Goal: Transaction & Acquisition: Purchase product/service

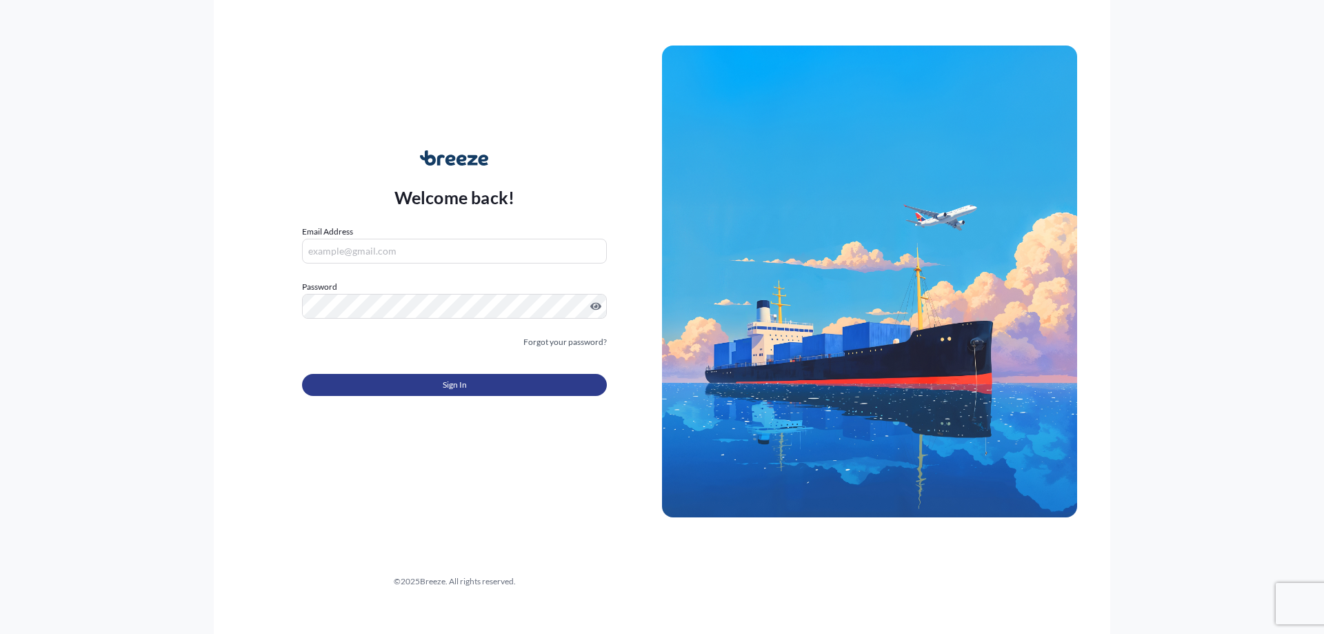
type input "[PERSON_NAME][EMAIL_ADDRESS][PERSON_NAME][DOMAIN_NAME]"
click at [532, 388] on button "Sign In" at bounding box center [454, 385] width 305 height 22
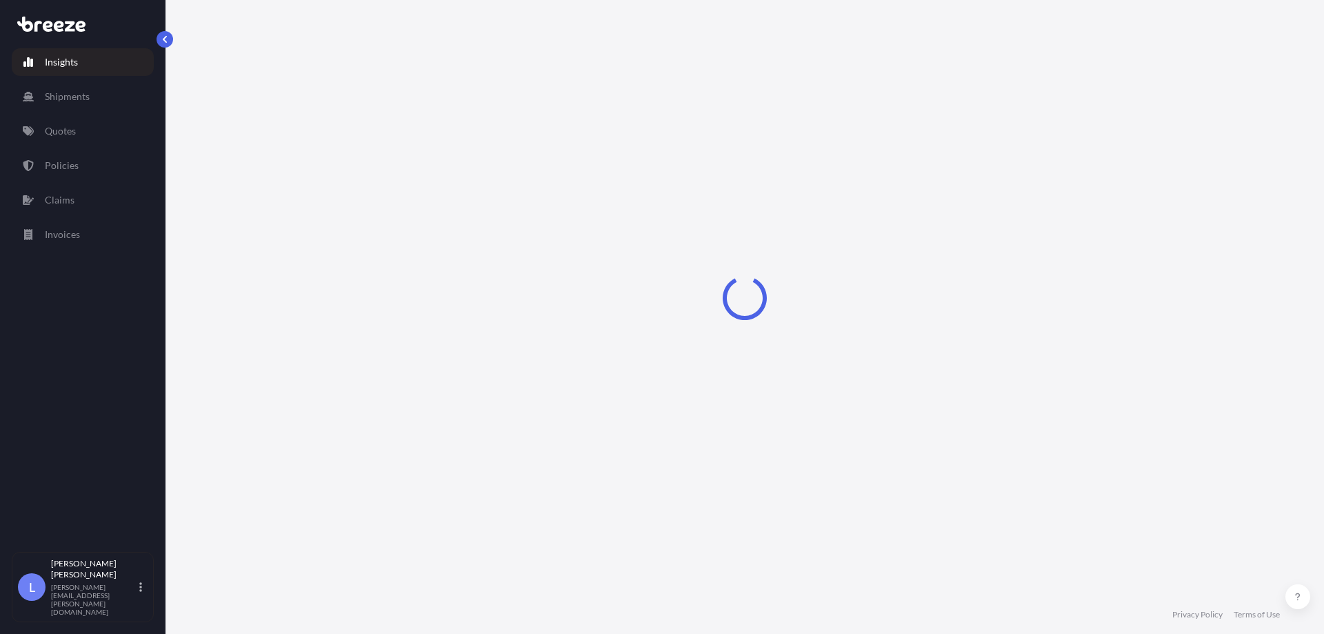
select select "2025"
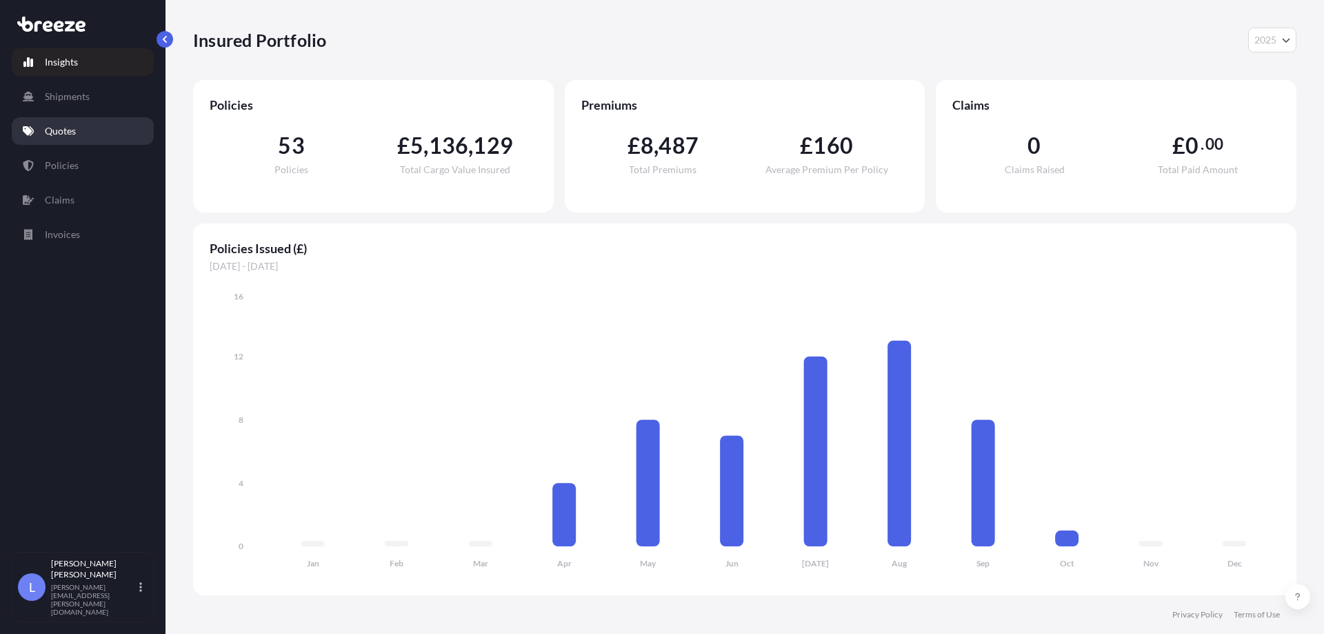
click at [55, 136] on p "Quotes" at bounding box center [60, 131] width 31 height 14
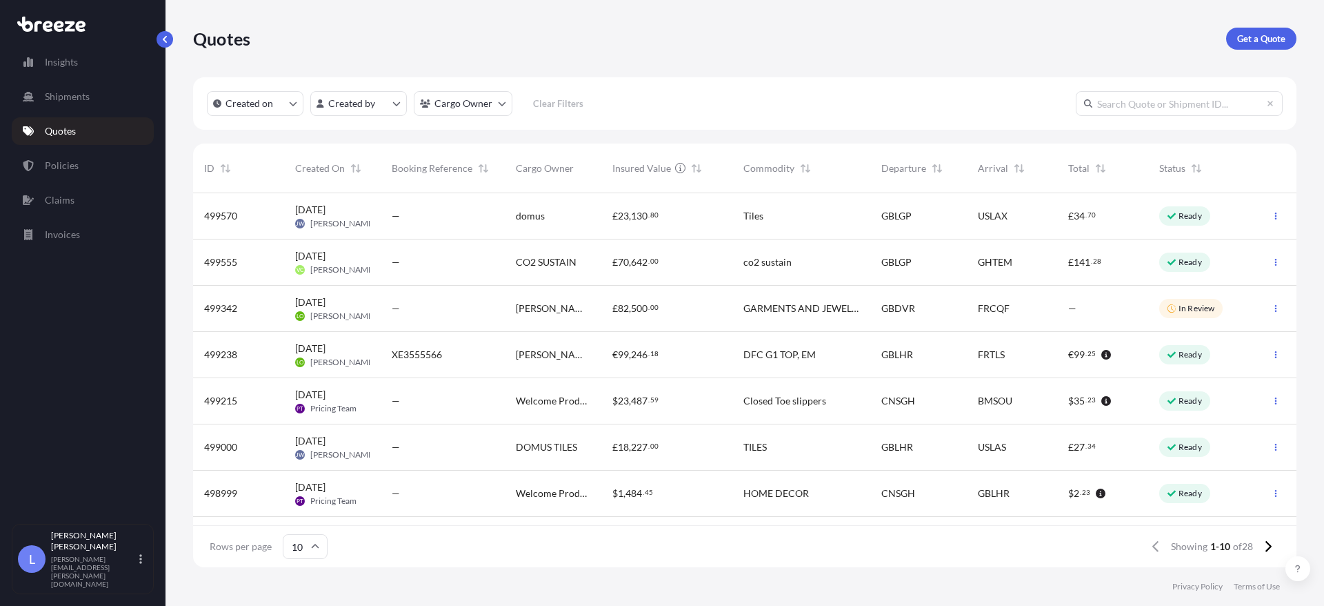
scroll to position [371, 1093]
click at [1270, 545] on icon at bounding box center [1269, 546] width 6 height 11
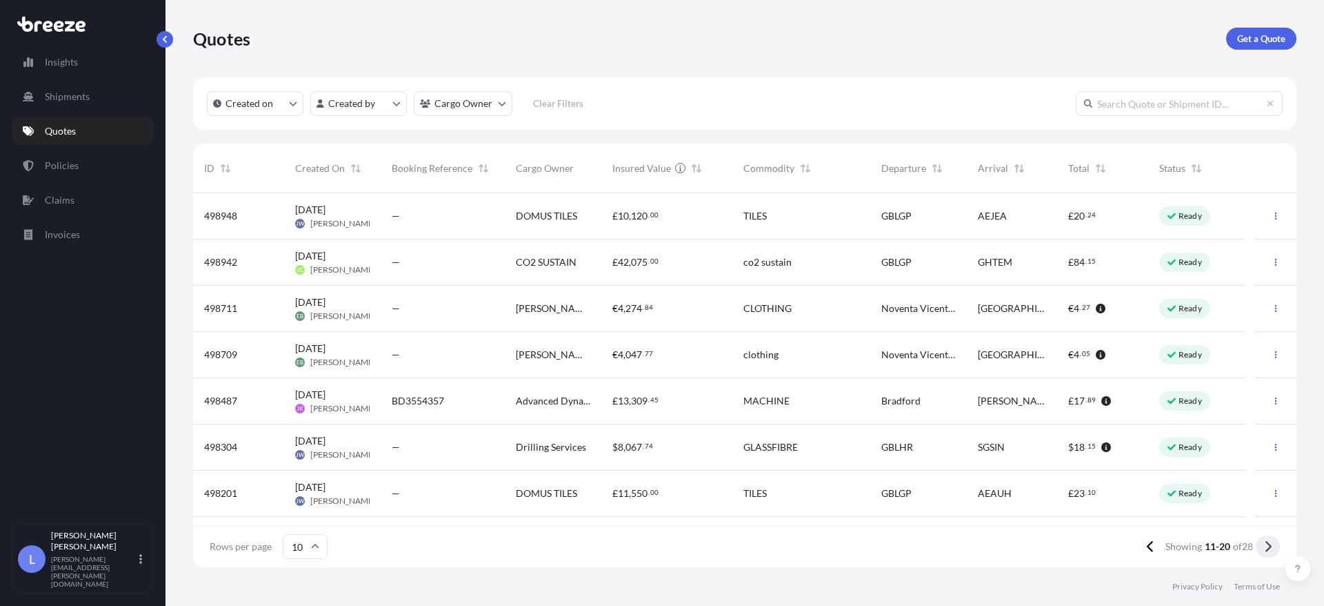
click at [1274, 547] on button at bounding box center [1268, 546] width 24 height 22
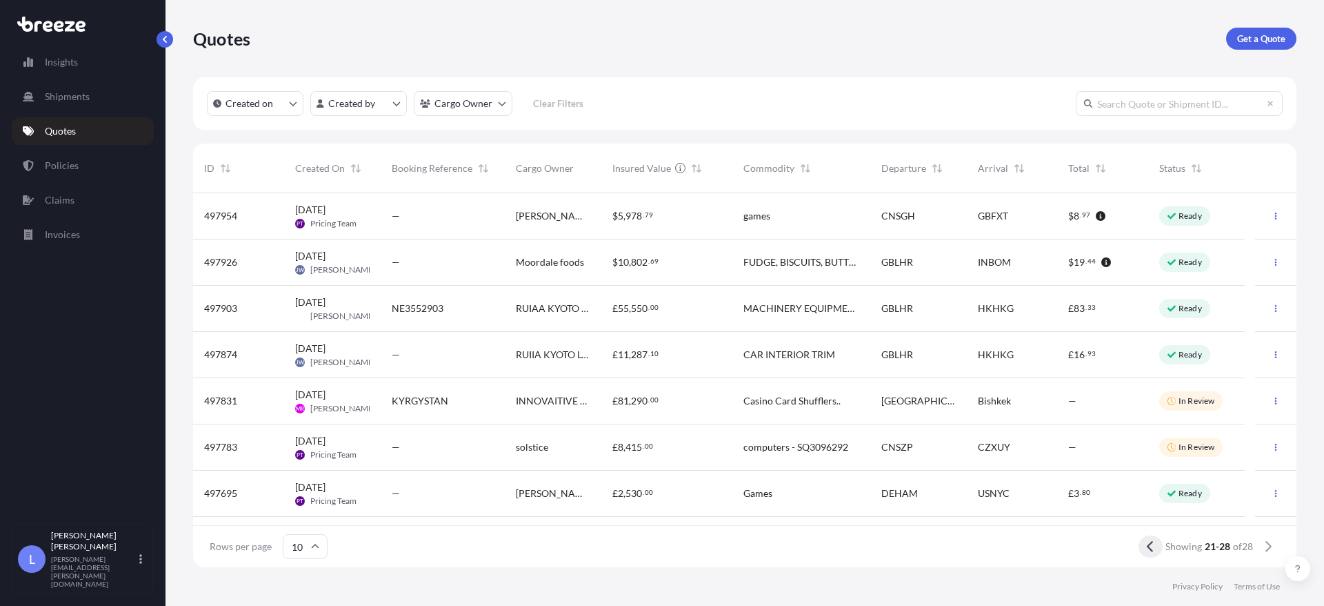
click at [1150, 547] on icon at bounding box center [1151, 546] width 8 height 12
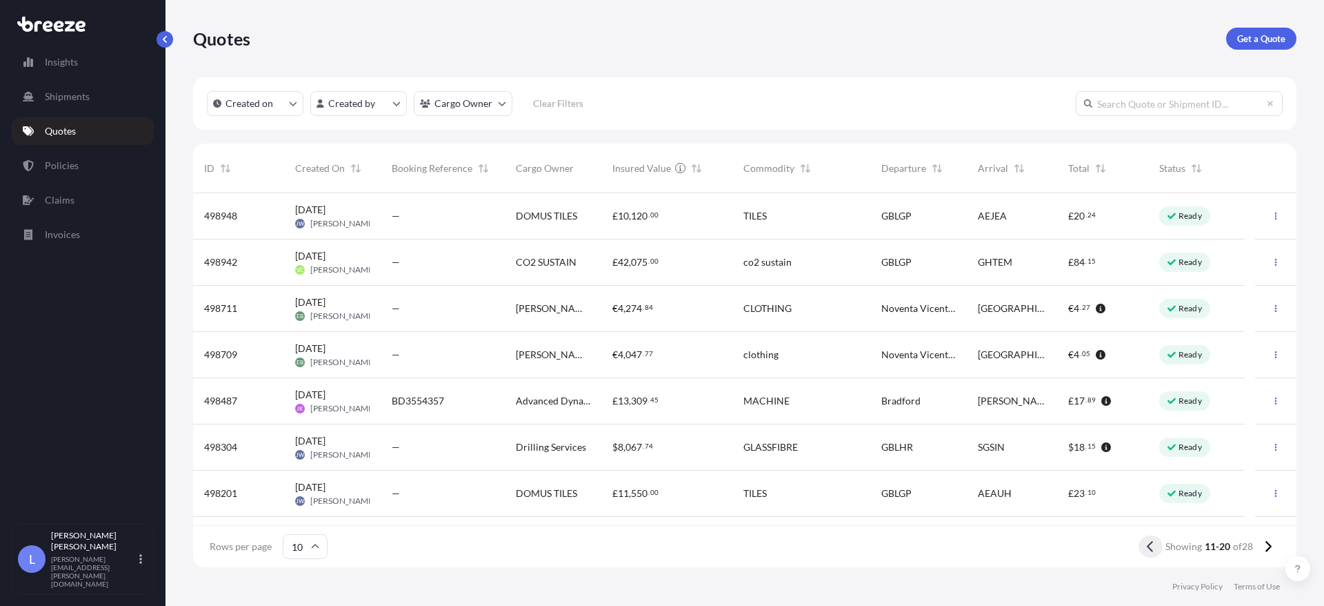
click at [1149, 545] on icon at bounding box center [1151, 546] width 8 height 12
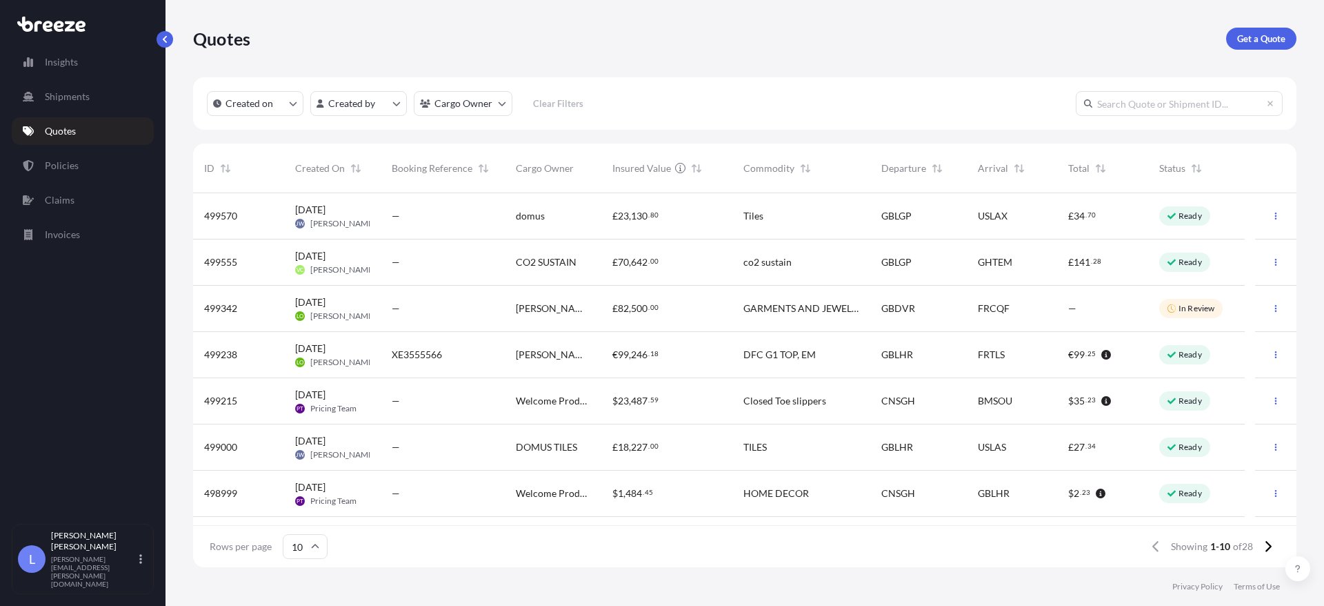
click at [772, 500] on div "HOME DECOR" at bounding box center [801, 493] width 138 height 46
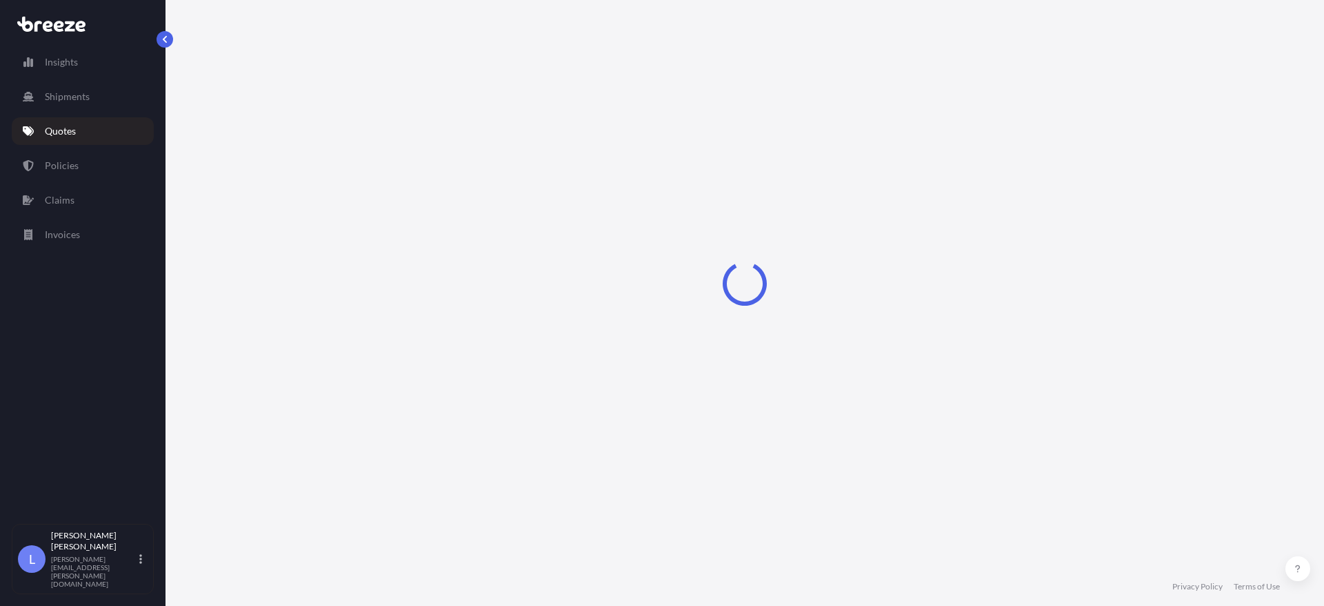
select select "Road"
select select "Air"
select select "Road"
select select "1"
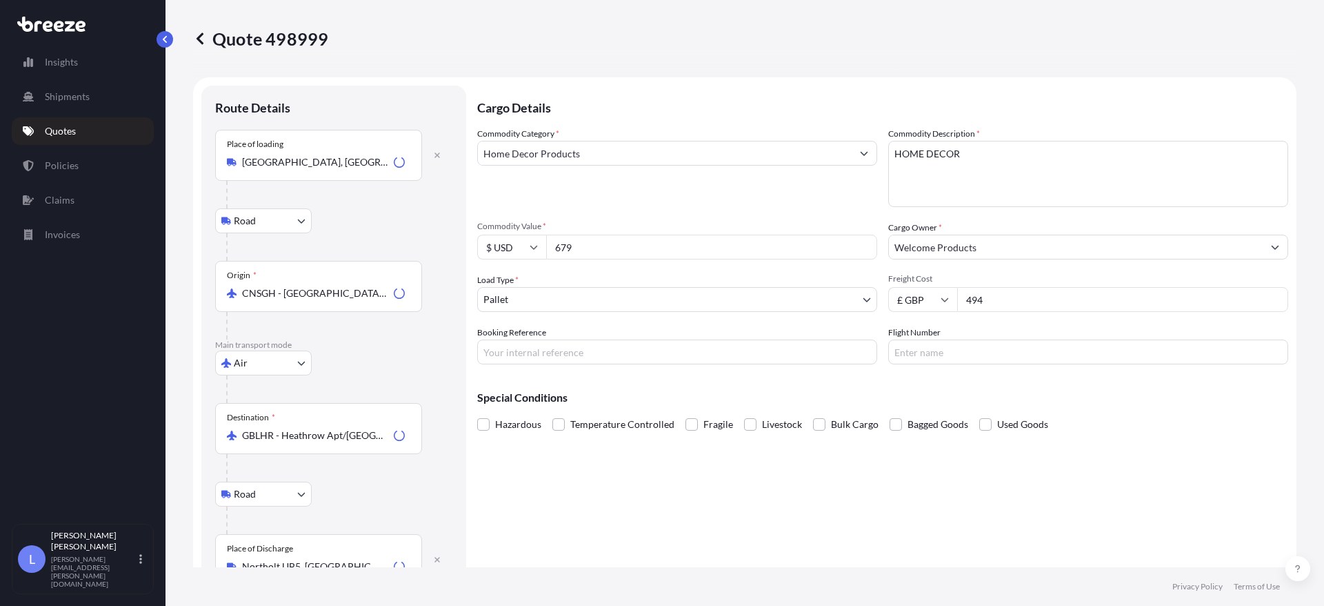
scroll to position [552, 0]
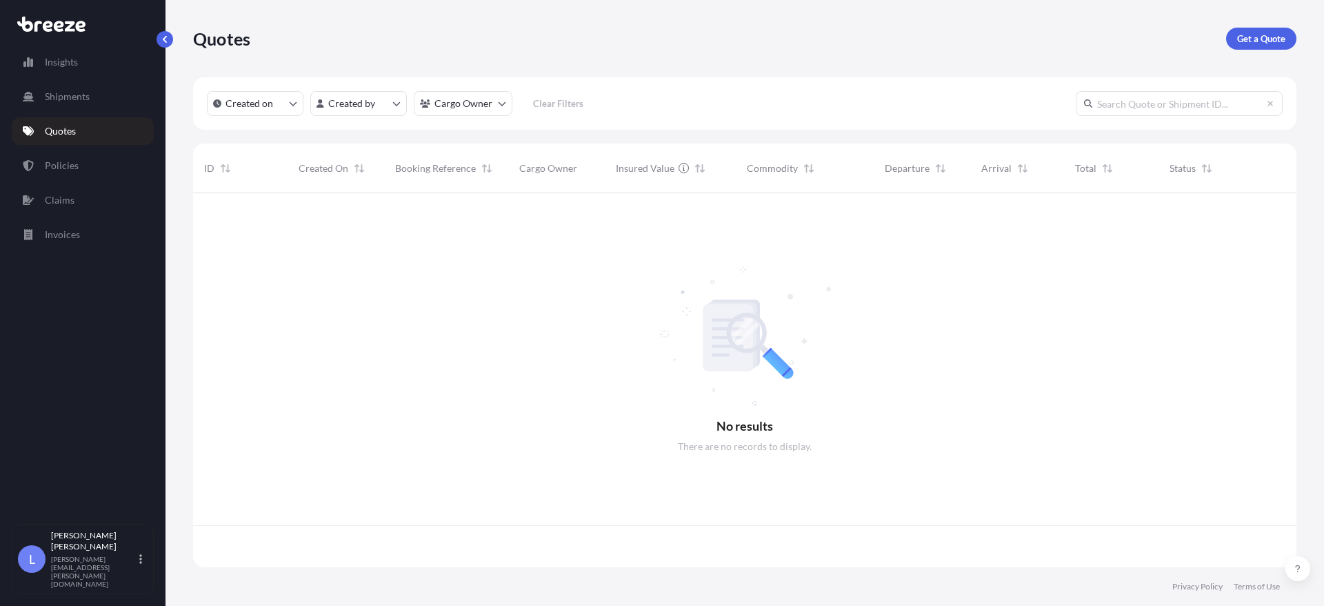
scroll to position [371, 1093]
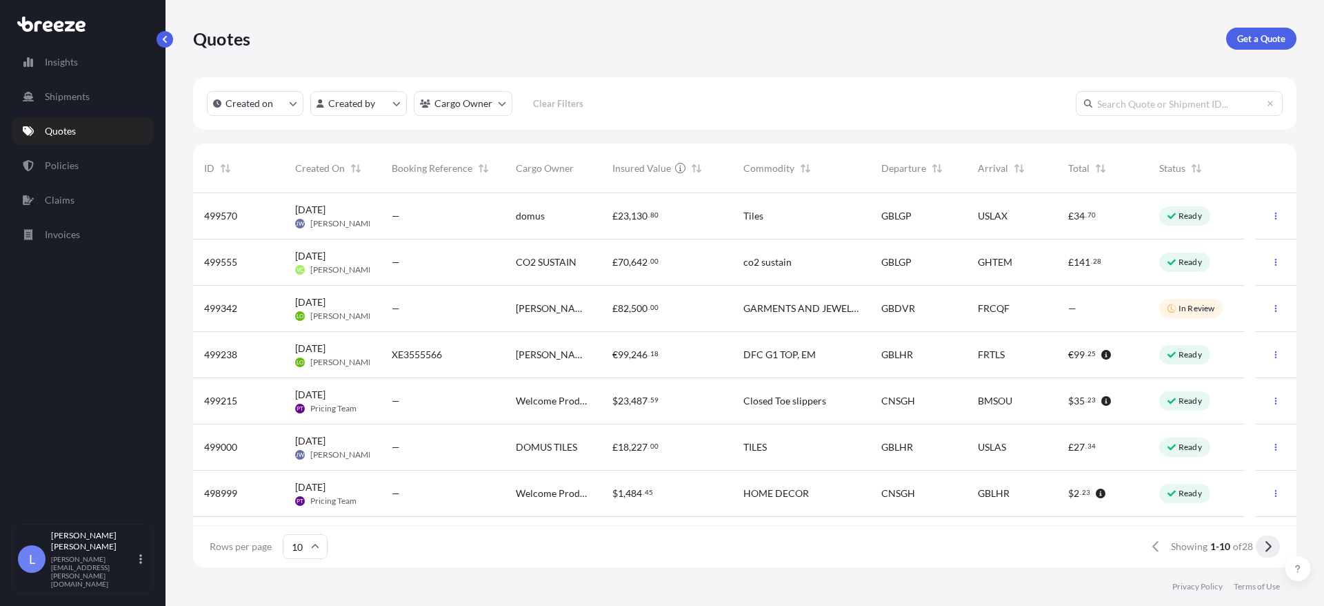
click at [1257, 541] on button at bounding box center [1268, 546] width 24 height 22
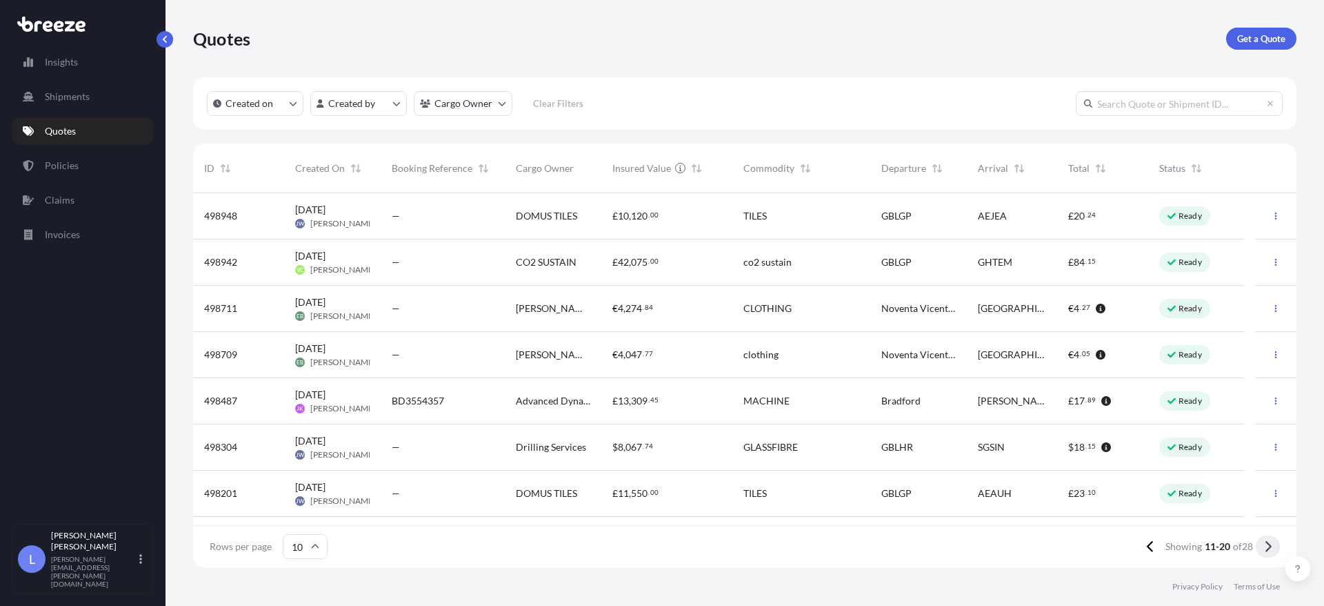
click at [1269, 548] on icon at bounding box center [1269, 546] width 6 height 11
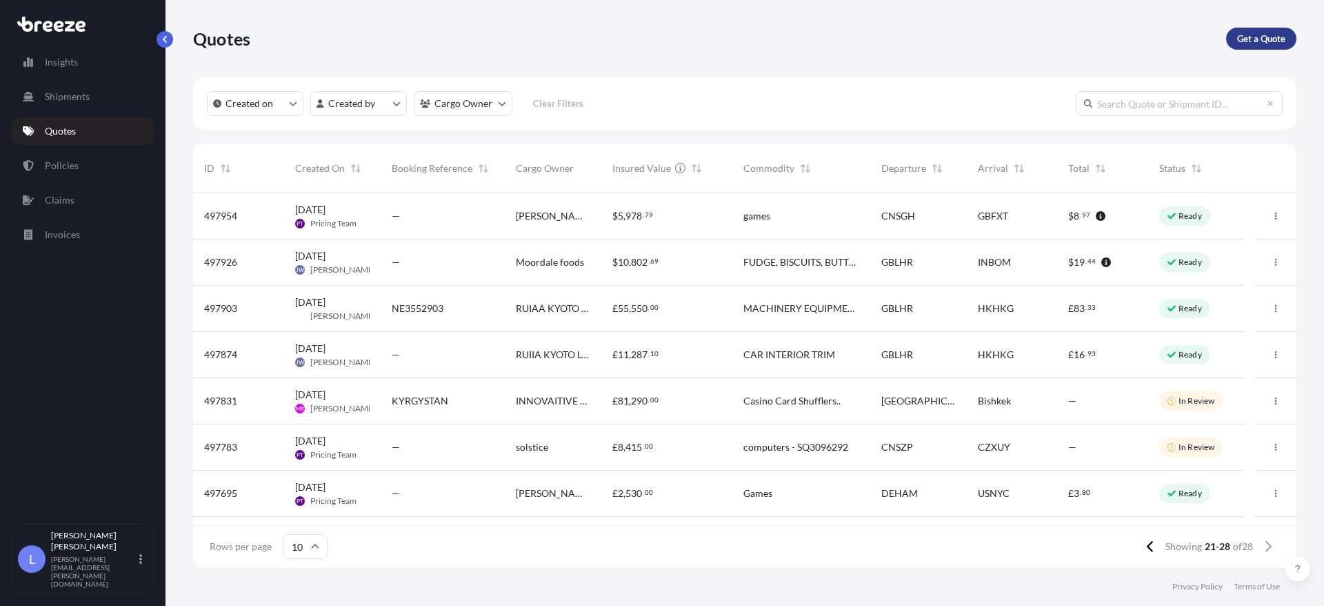
click at [1266, 36] on p "Get a Quote" at bounding box center [1261, 39] width 48 height 14
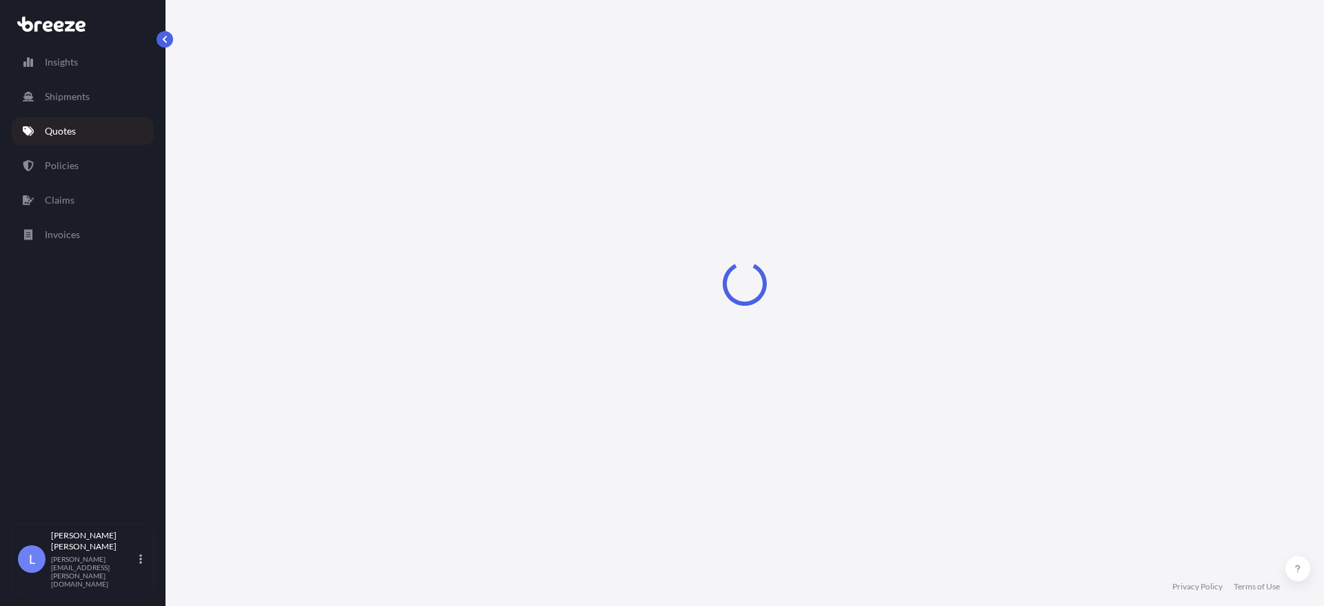
select select "Sea"
select select "1"
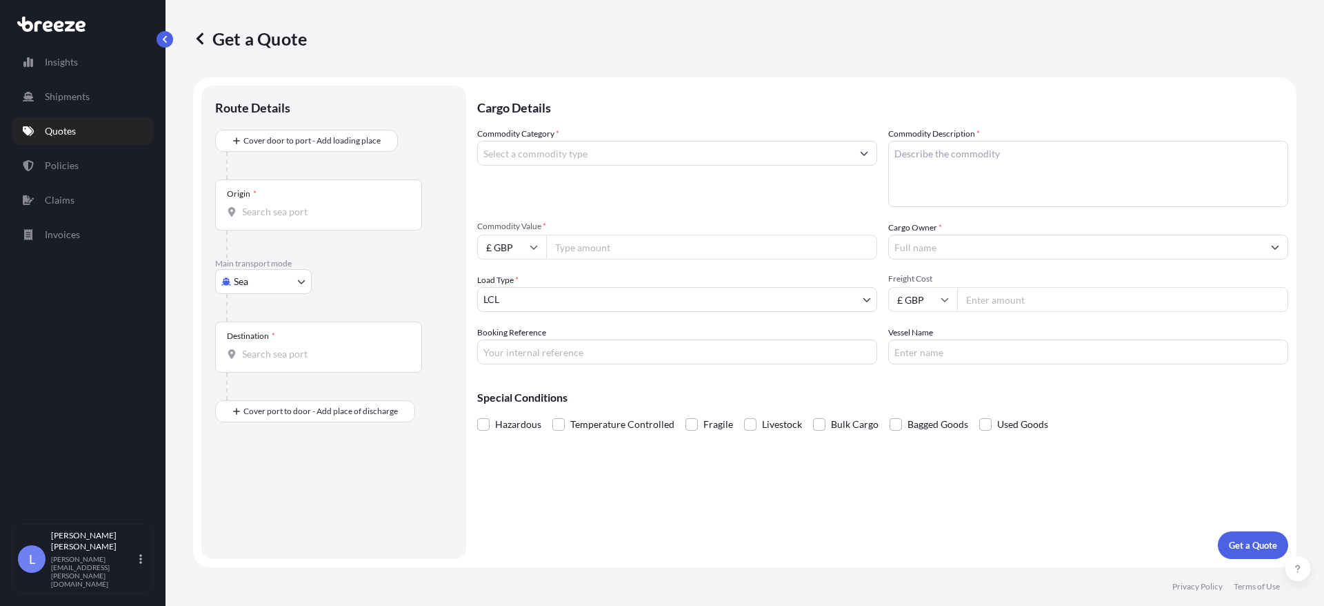
click at [855, 149] on button "Show suggestions" at bounding box center [864, 153] width 25 height 25
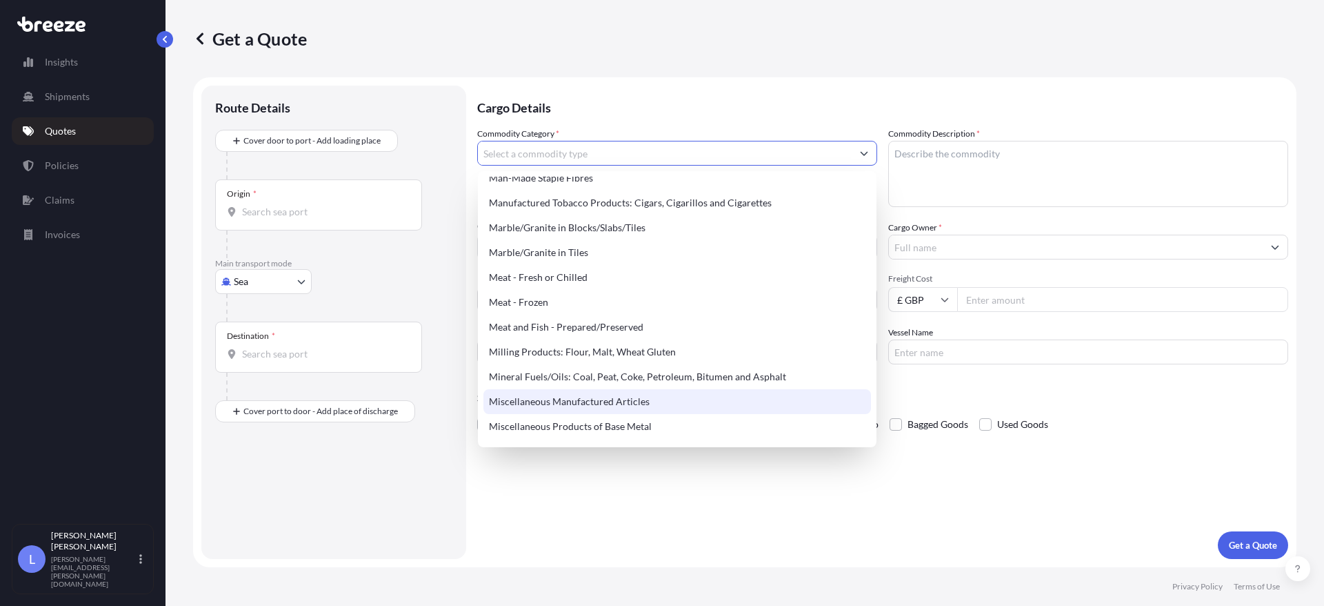
scroll to position [1862, 0]
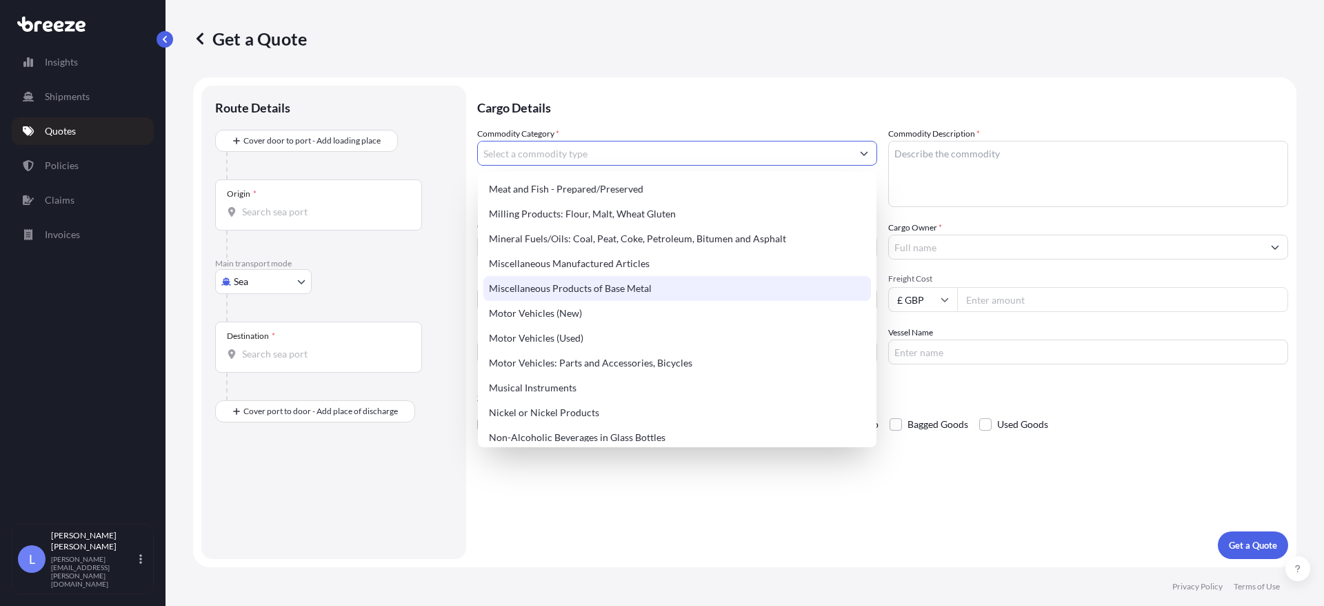
click at [599, 288] on div "Miscellaneous Products of Base Metal" at bounding box center [677, 288] width 388 height 25
type input "Miscellaneous Products of Base Metal"
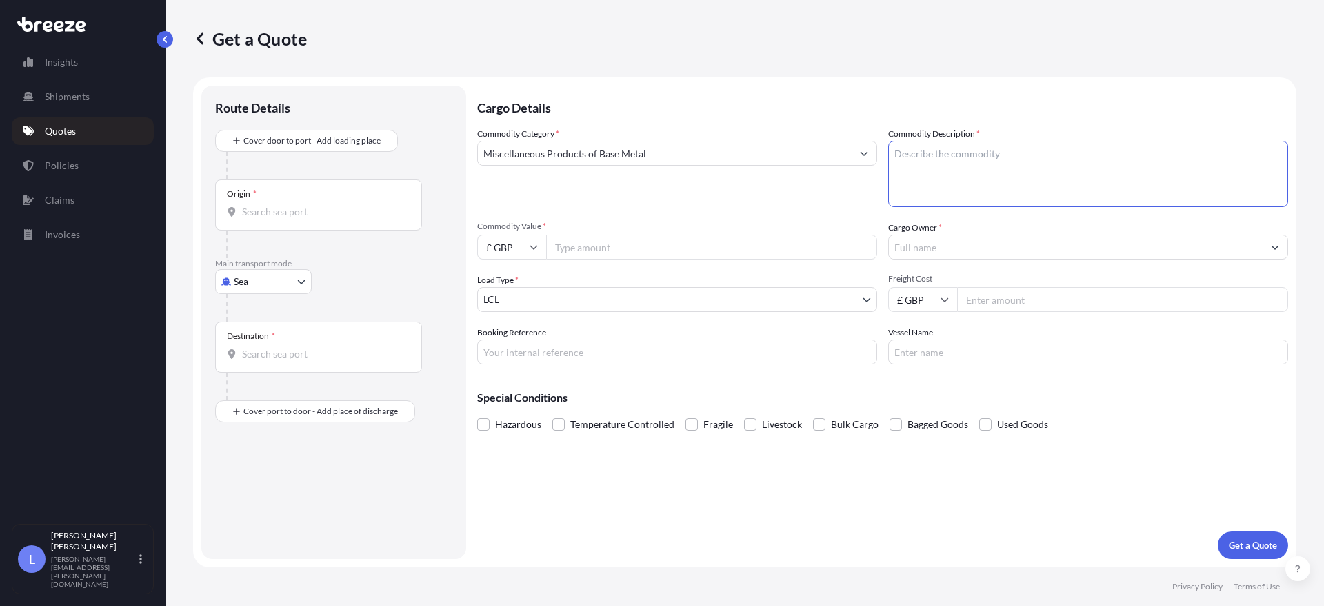
click at [928, 153] on textarea "Commodity Description *" at bounding box center [1088, 174] width 400 height 66
click at [918, 170] on textarea "Commodity Description *" at bounding box center [1088, 174] width 400 height 66
paste textarea "Contemporary Antique Bronze IRM Waste Bin."
type textarea "Contemporary Antique Bronze IRM Waste Bin."
click at [619, 248] on input "Commodity Value *" at bounding box center [711, 247] width 331 height 25
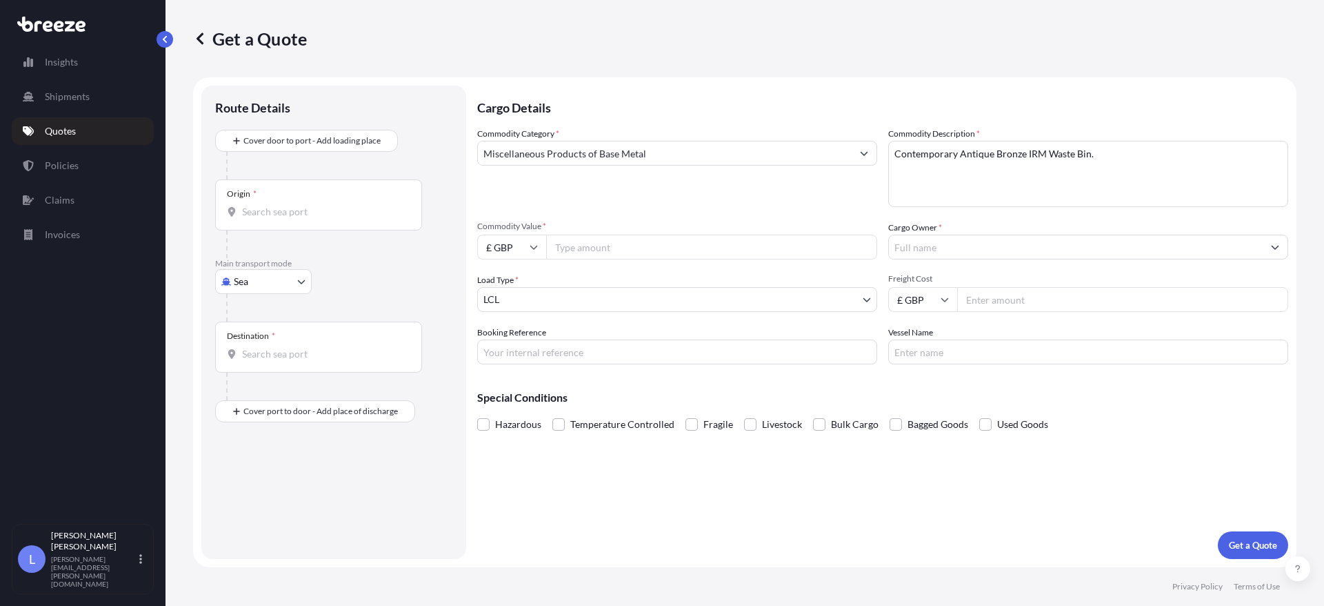
click at [517, 235] on input "£ GBP" at bounding box center [511, 247] width 69 height 25
click at [510, 344] on div "$ USD" at bounding box center [512, 343] width 58 height 26
type input "$ USD"
click at [570, 252] on input "Commodity Value *" at bounding box center [711, 247] width 331 height 25
type input "3498"
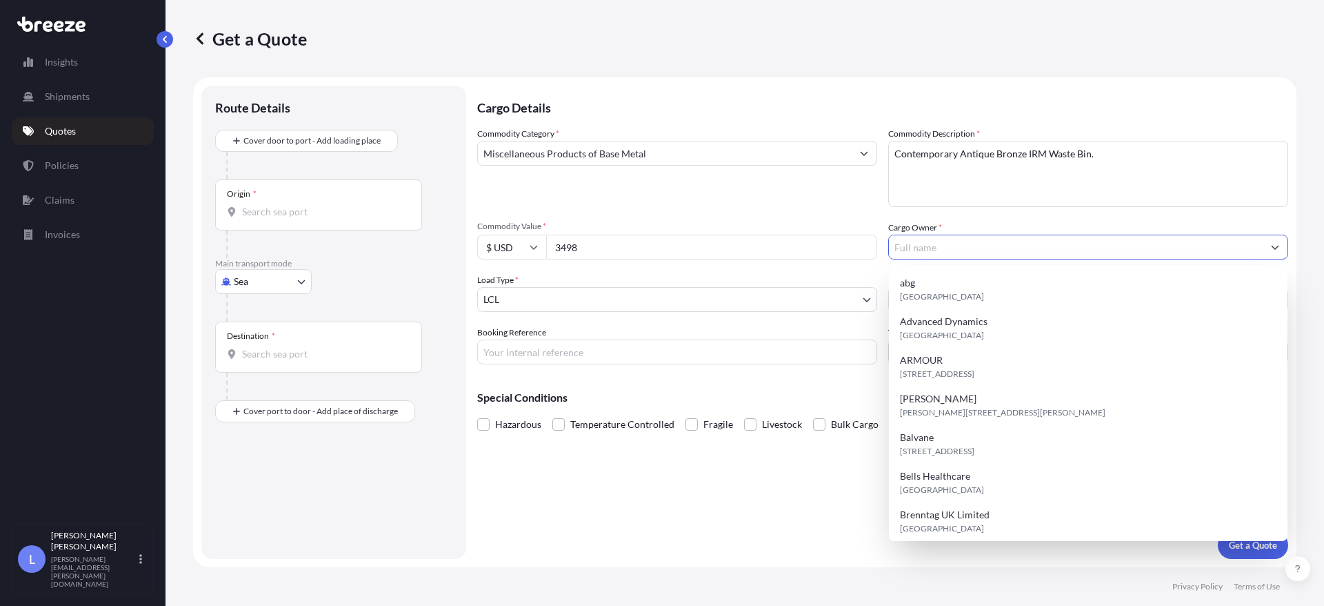
click at [1017, 252] on input "Cargo Owner *" at bounding box center [1076, 247] width 374 height 25
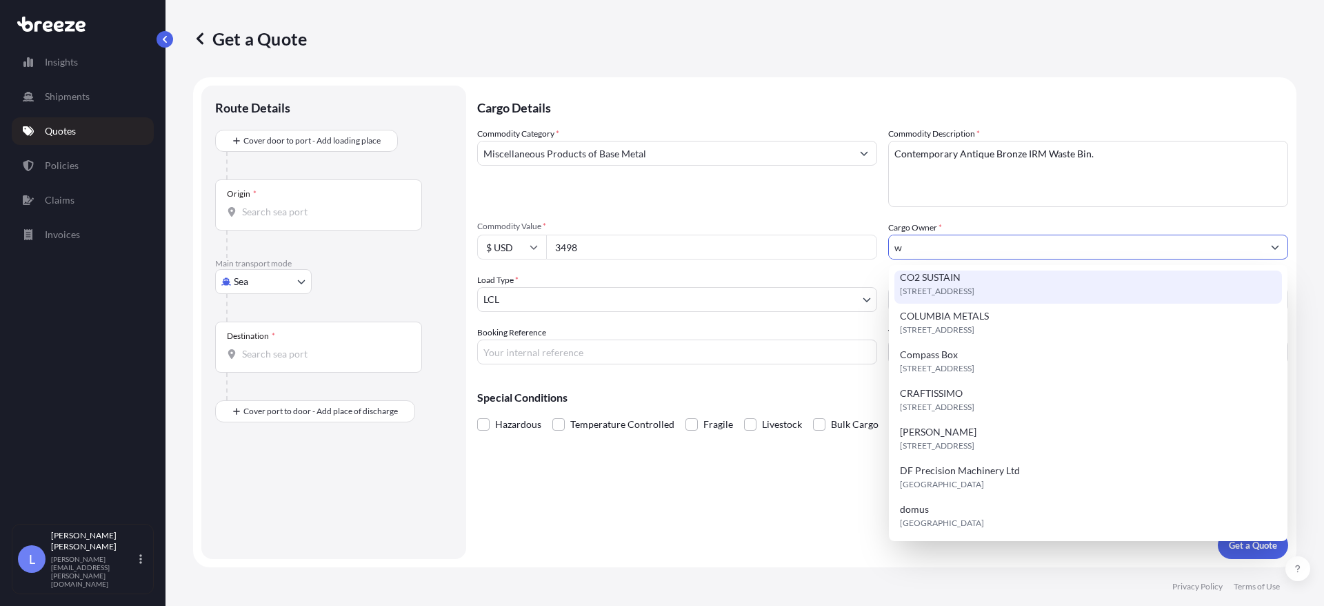
scroll to position [0, 0]
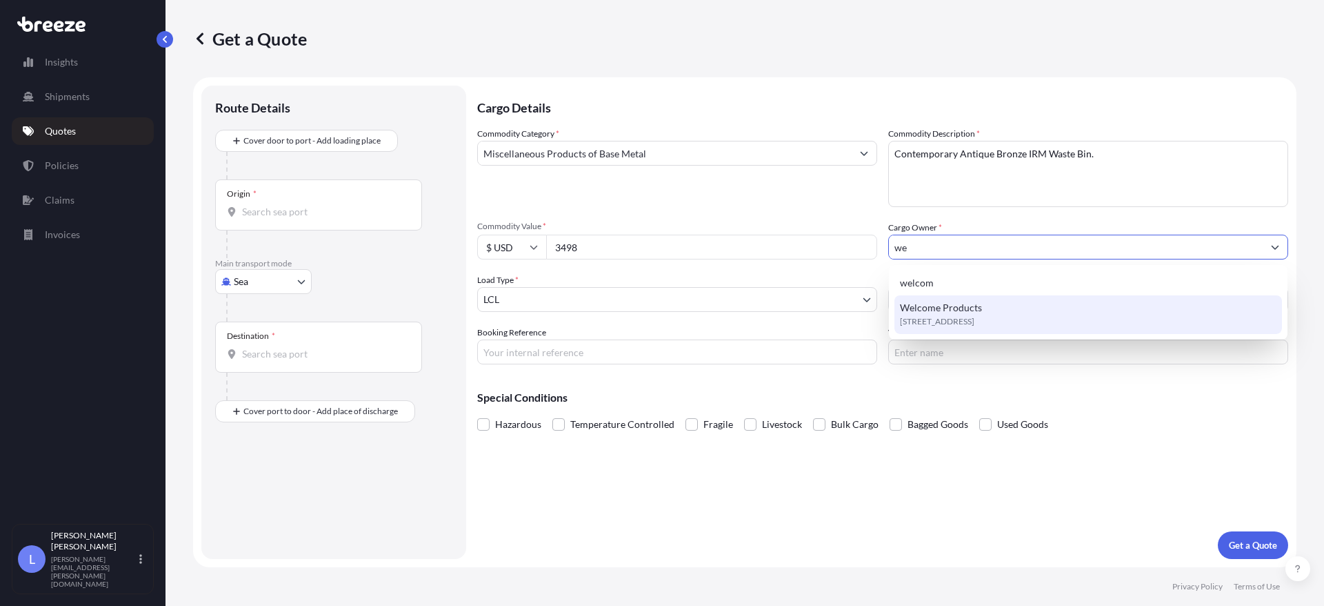
click at [975, 319] on span "[STREET_ADDRESS]" at bounding box center [937, 322] width 74 height 14
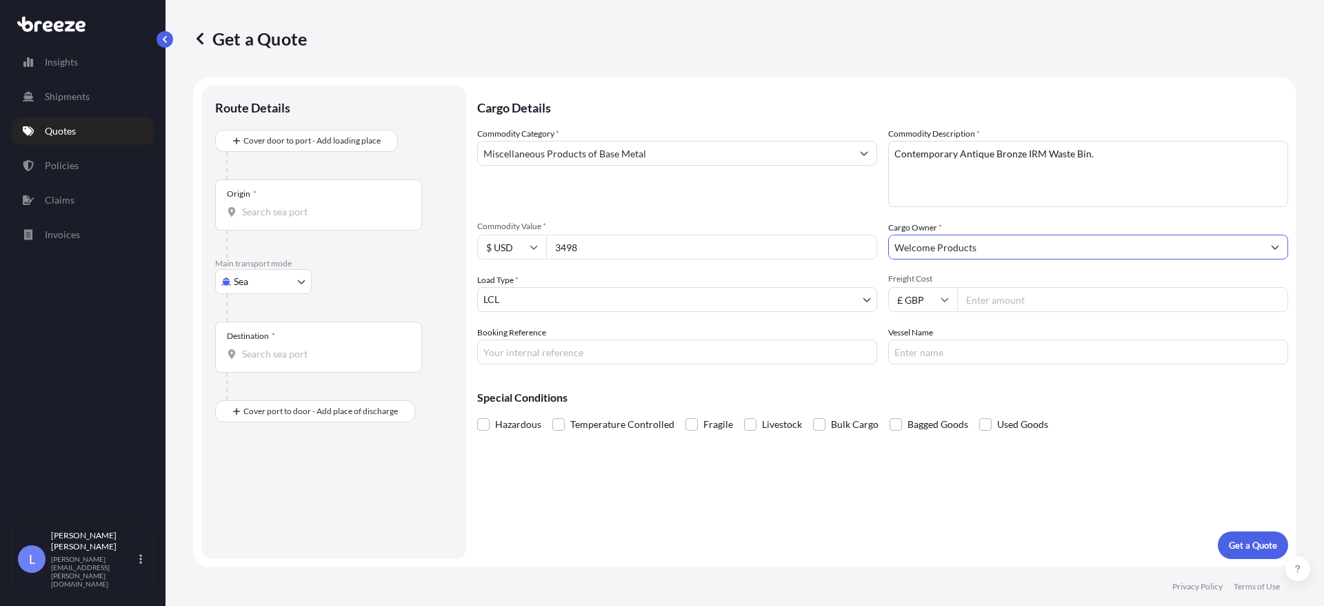
type input "Welcome Products"
click at [1003, 305] on input "Freight Cost" at bounding box center [1122, 299] width 331 height 25
click at [608, 248] on input "3498" at bounding box center [711, 247] width 331 height 25
drag, startPoint x: 608, startPoint y: 248, endPoint x: 500, endPoint y: 239, distance: 108.0
click at [500, 239] on div "$ USD 3498" at bounding box center [677, 247] width 400 height 25
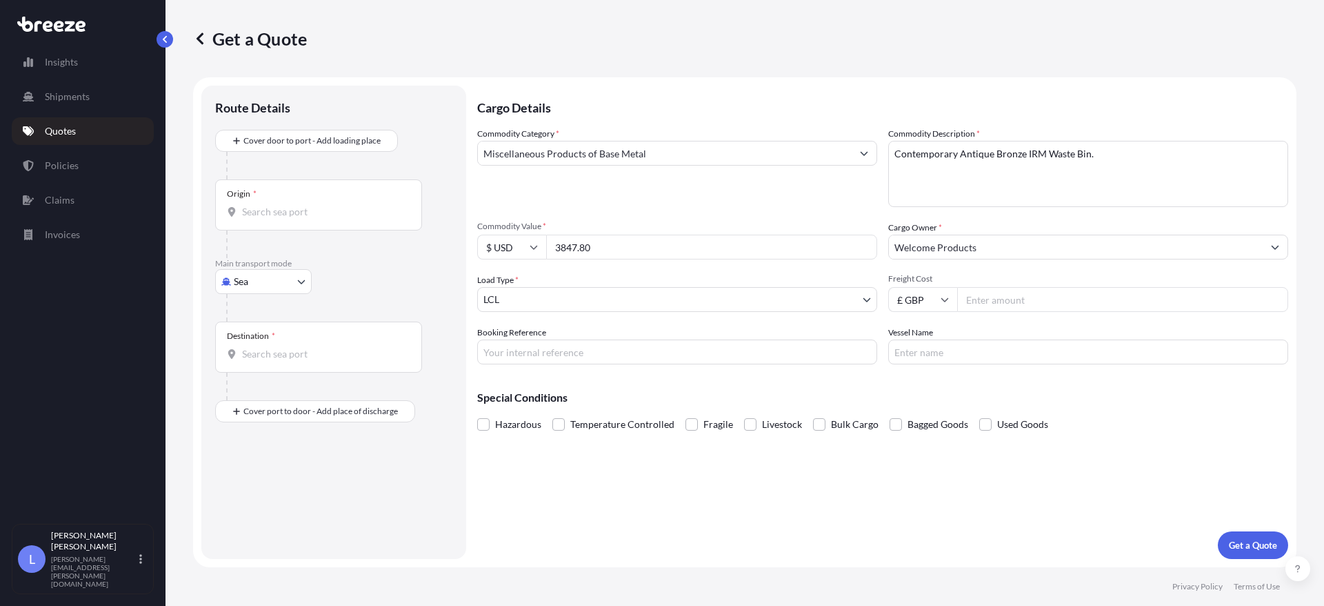
type input "3847.80"
click at [599, 349] on input "Booking Reference" at bounding box center [677, 351] width 400 height 25
drag, startPoint x: 607, startPoint y: 341, endPoint x: 493, endPoint y: 352, distance: 114.4
click at [493, 352] on input "SI355555455555" at bounding box center [677, 351] width 400 height 25
type input "SI3554892"
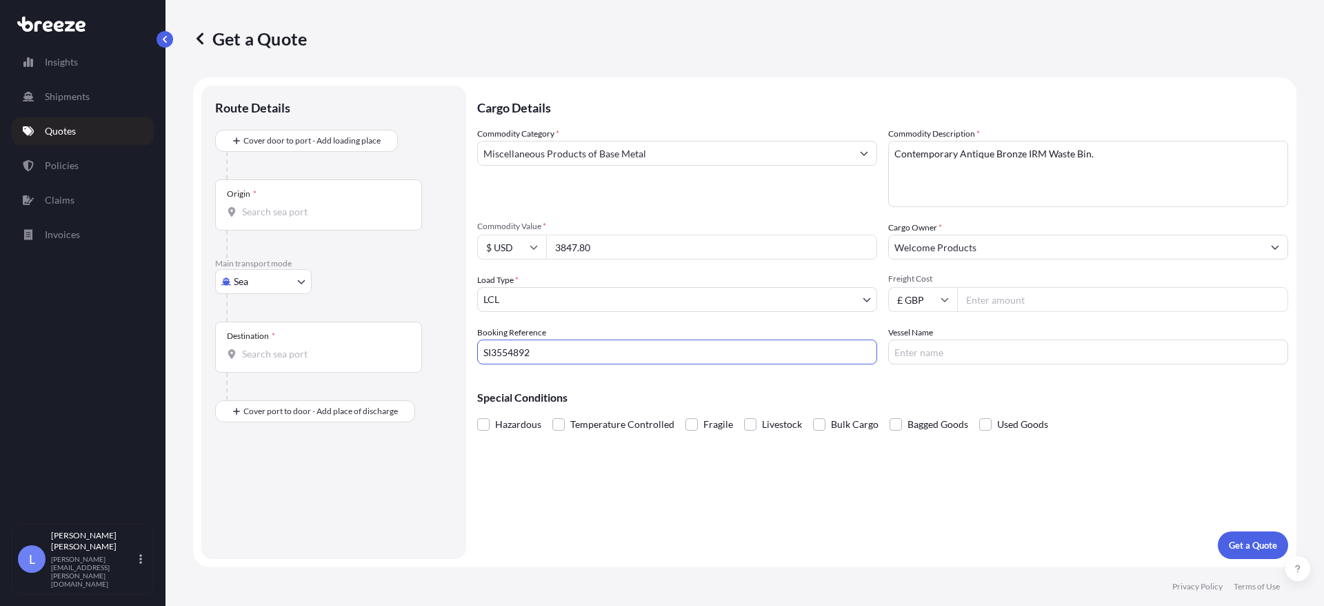
click at [928, 350] on input "Vessel Name" at bounding box center [1088, 351] width 400 height 25
type input "HYUNDAI JUPITER"
click at [1039, 305] on input "Freight Cost" at bounding box center [1122, 299] width 331 height 25
click at [1015, 303] on input "Freight Cost" at bounding box center [1122, 299] width 331 height 25
type input "445"
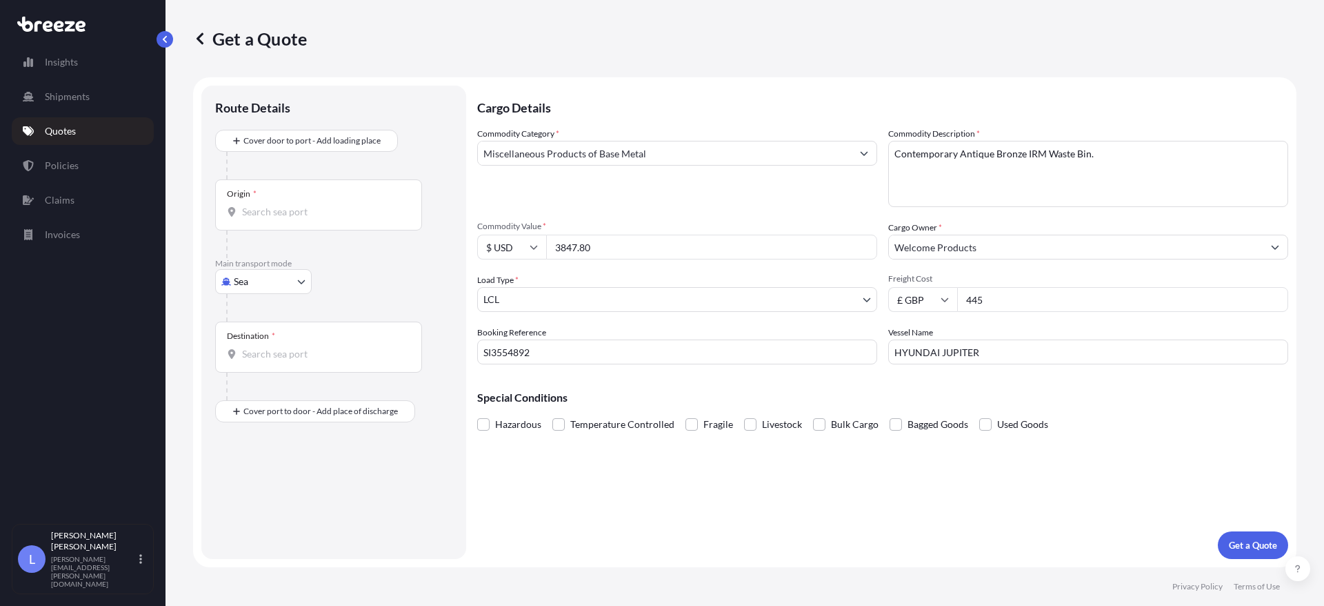
click at [287, 209] on input "Origin *" at bounding box center [323, 212] width 163 height 14
type input "CNGGZ - [GEOGRAPHIC_DATA], [GEOGRAPHIC_DATA]"
click at [317, 347] on div "Destination *" at bounding box center [318, 352] width 207 height 51
click at [317, 352] on input "Destination *" at bounding box center [323, 359] width 163 height 14
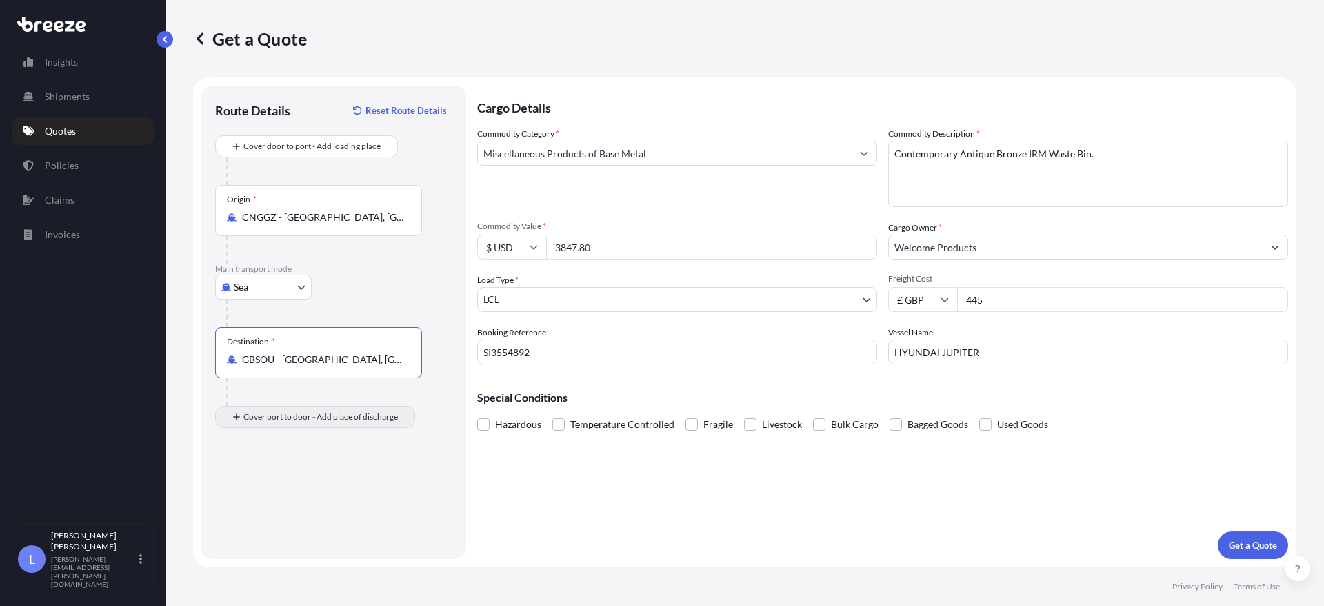
type input "GBSOU - [GEOGRAPHIC_DATA], [GEOGRAPHIC_DATA]"
click at [292, 476] on div "Place of Discharge" at bounding box center [260, 472] width 66 height 11
click at [292, 483] on input "Place of Discharge" at bounding box center [323, 490] width 163 height 14
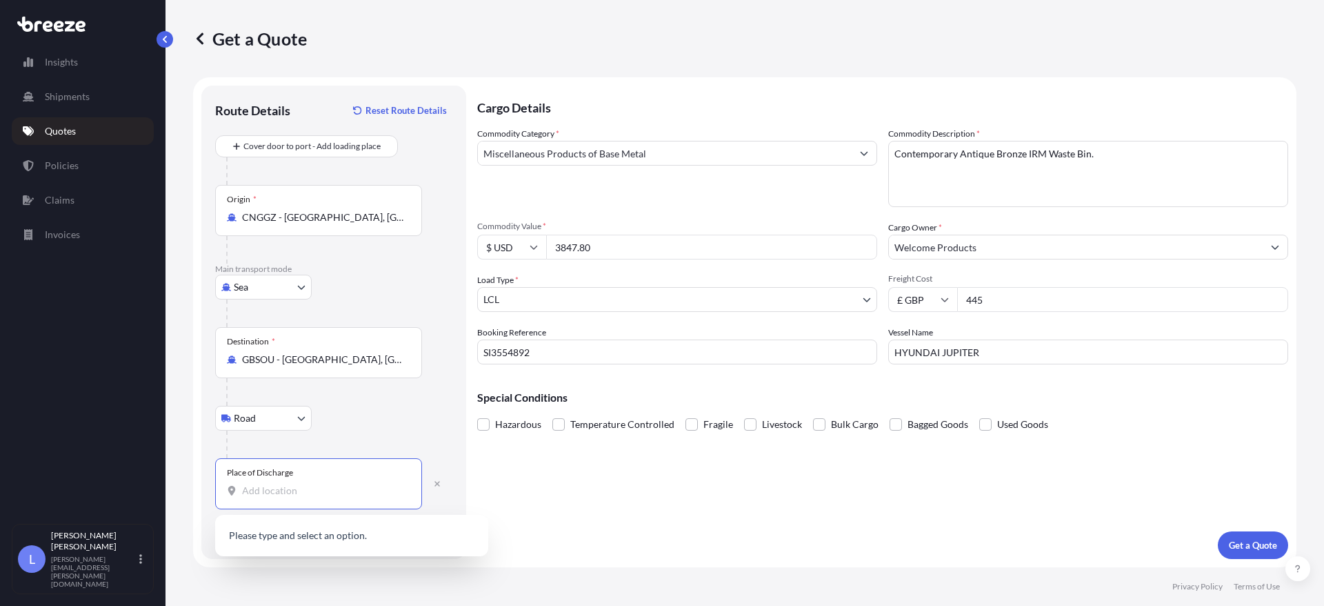
click at [1273, 251] on button "Show suggestions" at bounding box center [1275, 247] width 25 height 25
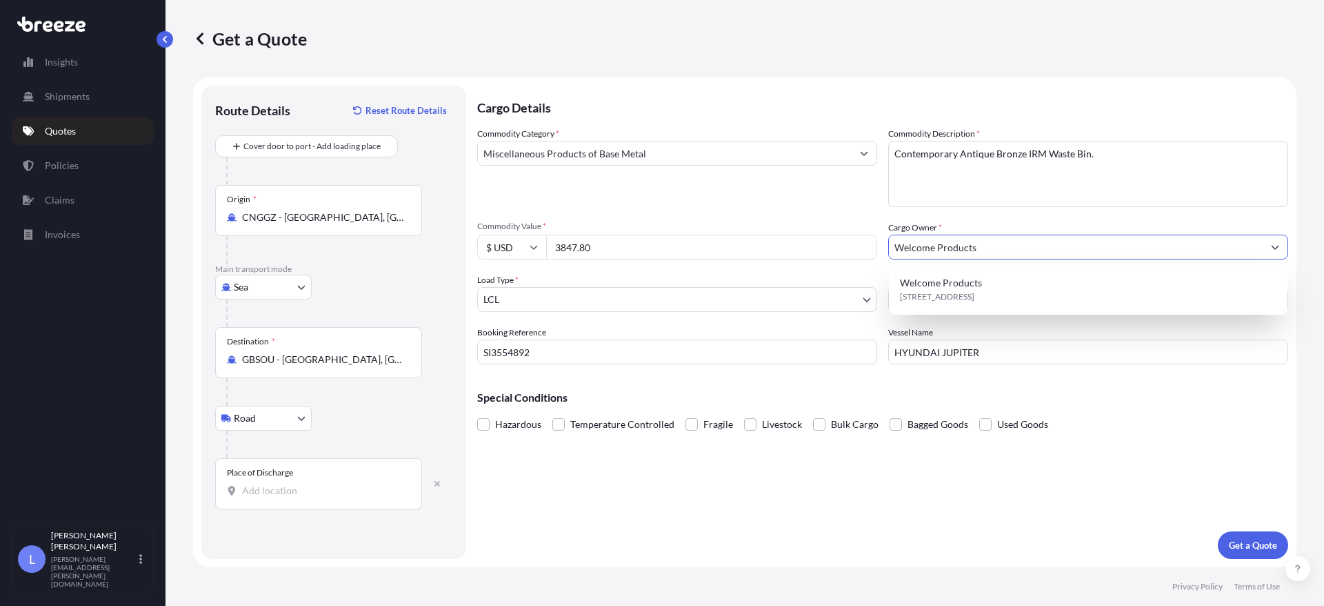
click at [1273, 251] on button "Show suggestions" at bounding box center [1275, 247] width 25 height 25
click at [369, 486] on input "Place of Discharge" at bounding box center [323, 490] width 163 height 14
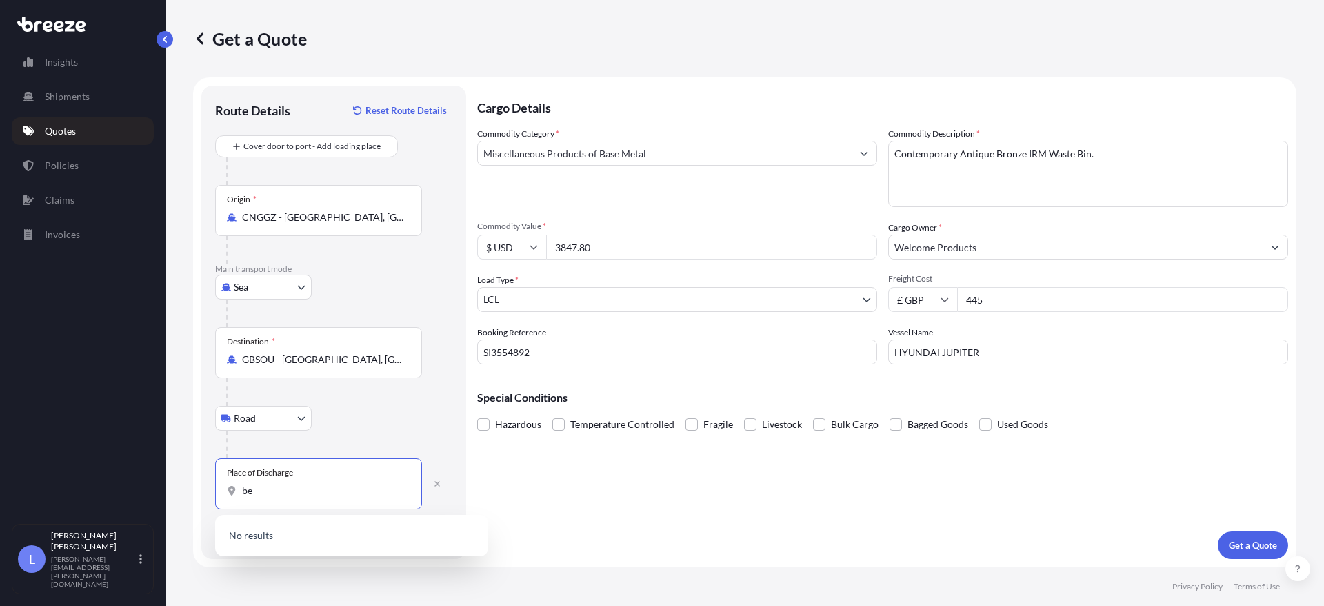
type input "b"
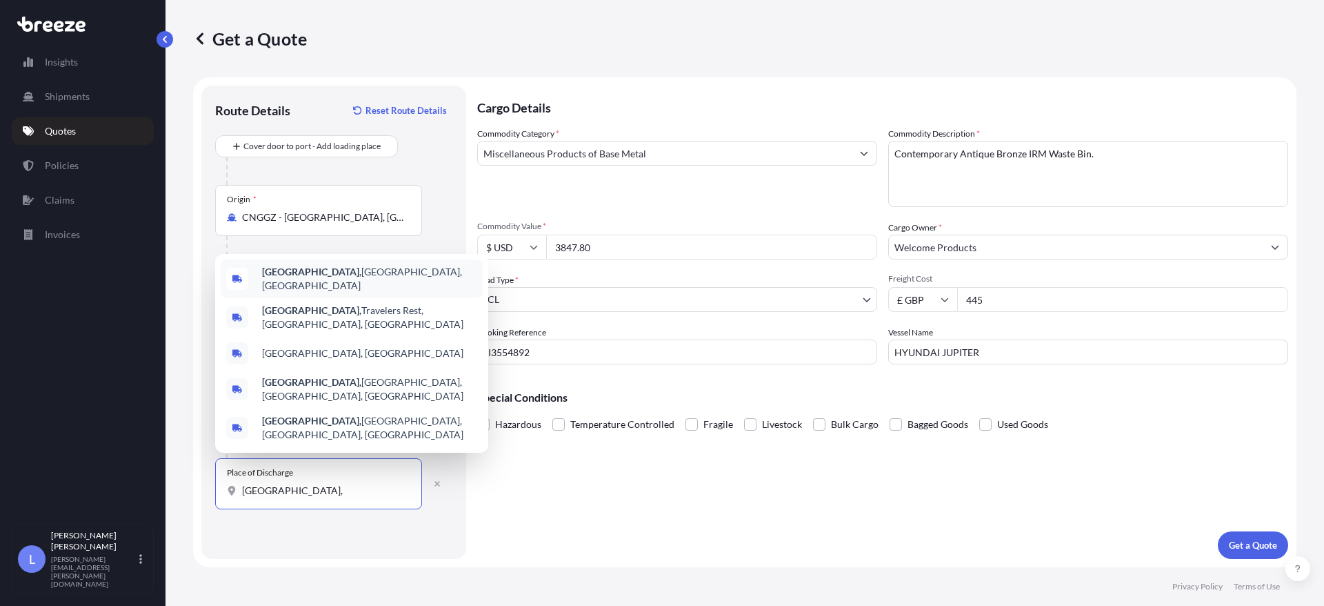
click at [334, 298] on div "[GEOGRAPHIC_DATA], [GEOGRAPHIC_DATA]" at bounding box center [352, 278] width 262 height 39
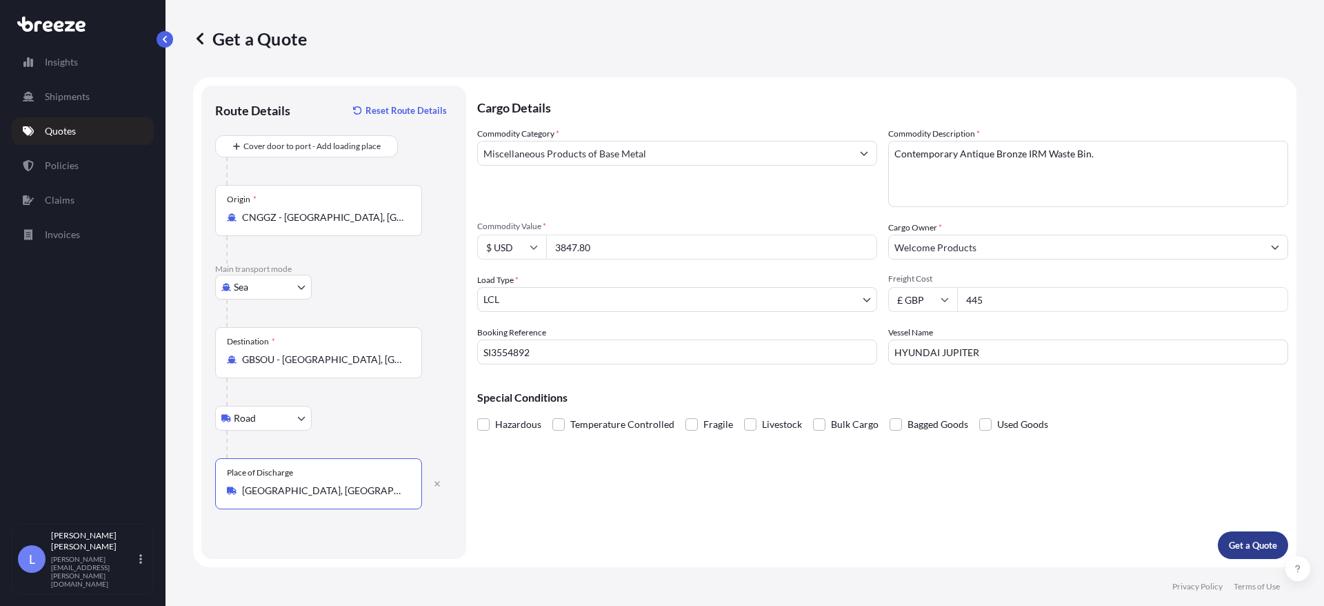
type input "[GEOGRAPHIC_DATA], [GEOGRAPHIC_DATA]"
click at [1246, 544] on p "Get a Quote" at bounding box center [1253, 545] width 48 height 14
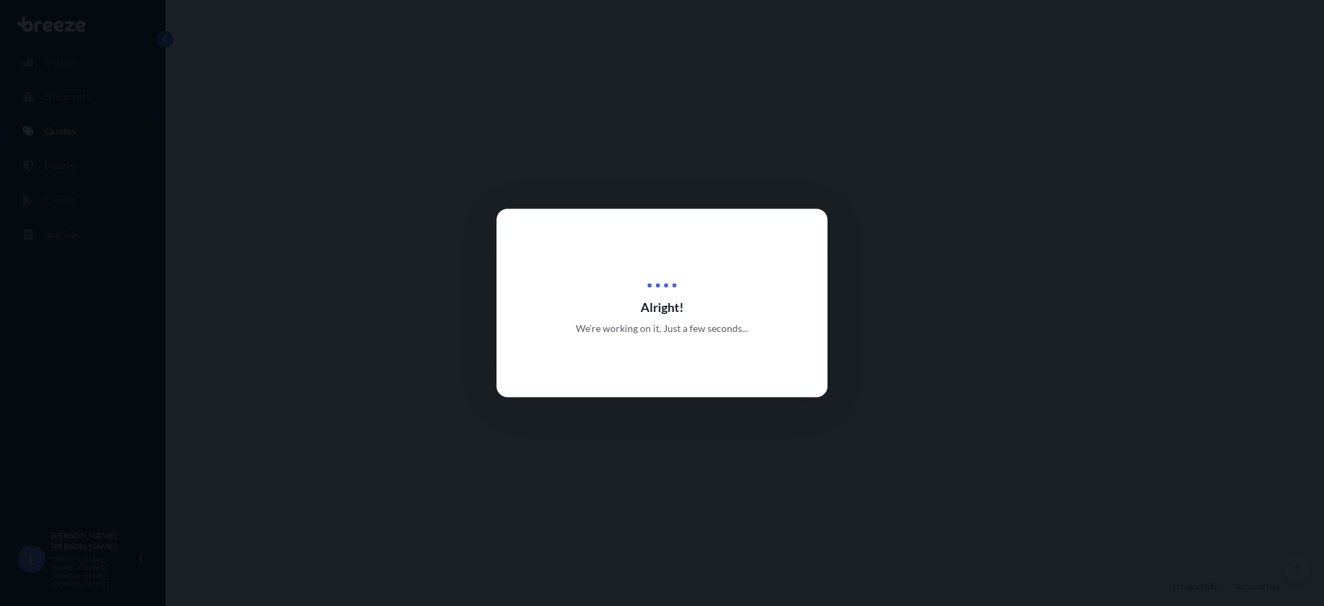
scroll to position [470, 0]
select select "Sea"
select select "Road"
select select "1"
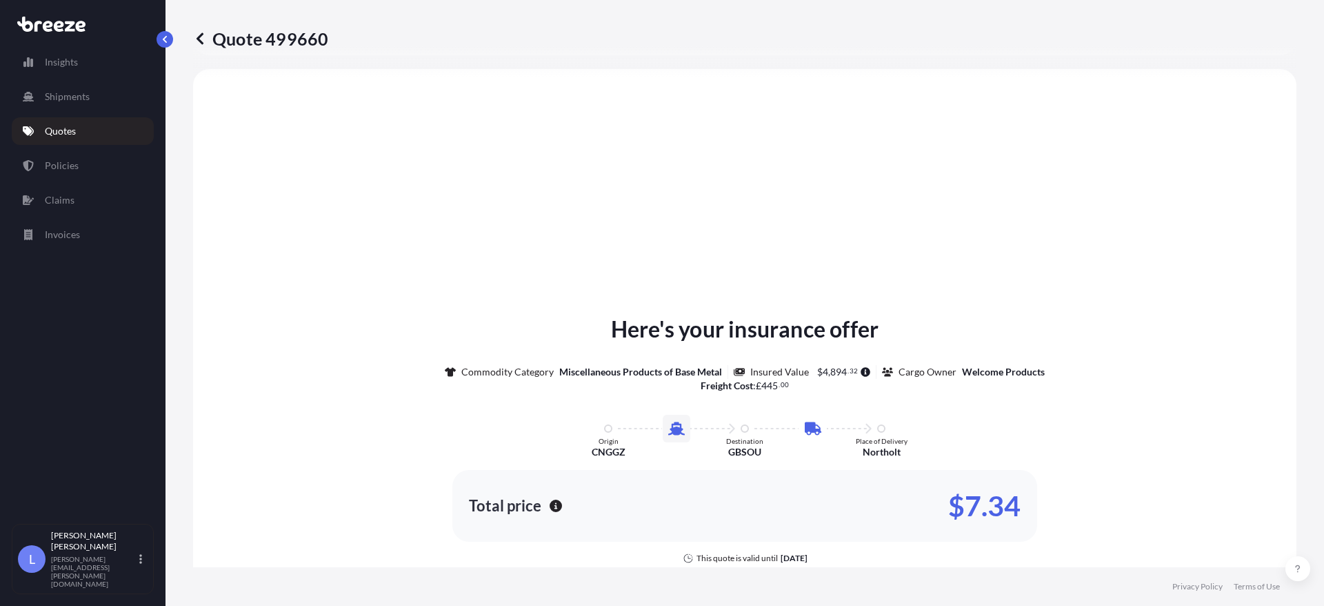
scroll to position [677, 0]
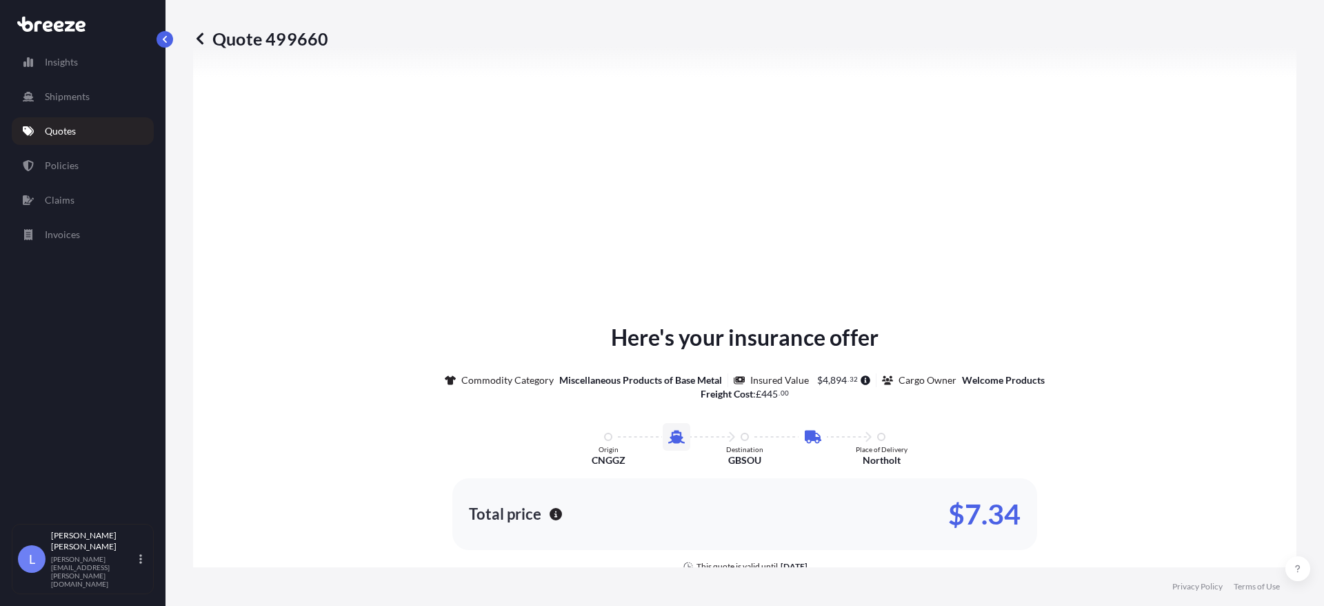
type input "[STREET_ADDRESS]"
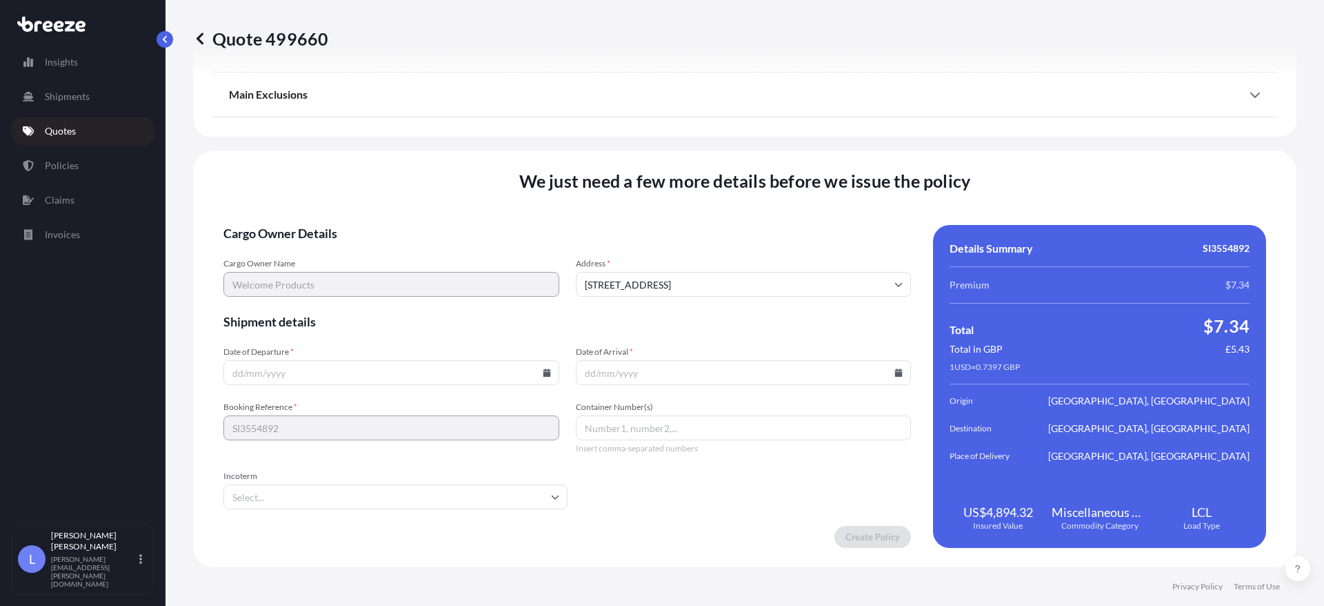
click at [406, 373] on input "Date of Departure *" at bounding box center [391, 372] width 336 height 25
type input "[DATE]"
click at [609, 380] on input "Date of Arrival *" at bounding box center [744, 372] width 336 height 25
type input "[DATE]"
click at [630, 428] on input "Container Number(s)" at bounding box center [744, 427] width 336 height 25
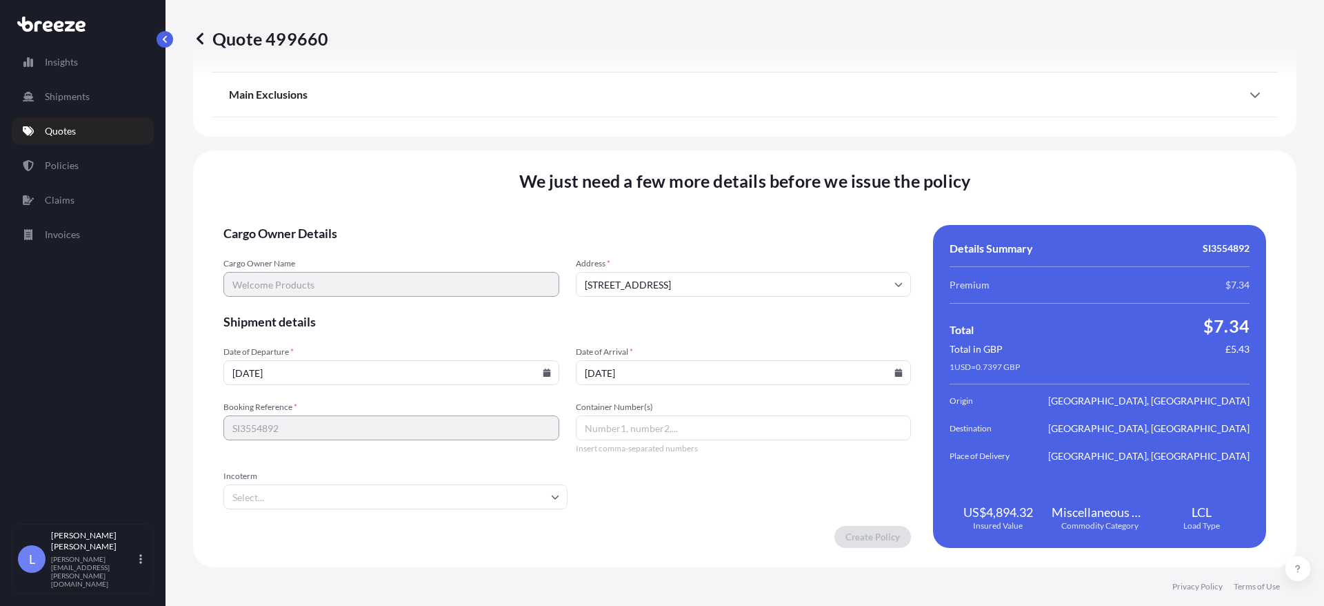
click at [511, 498] on input "Incoterm" at bounding box center [395, 496] width 344 height 25
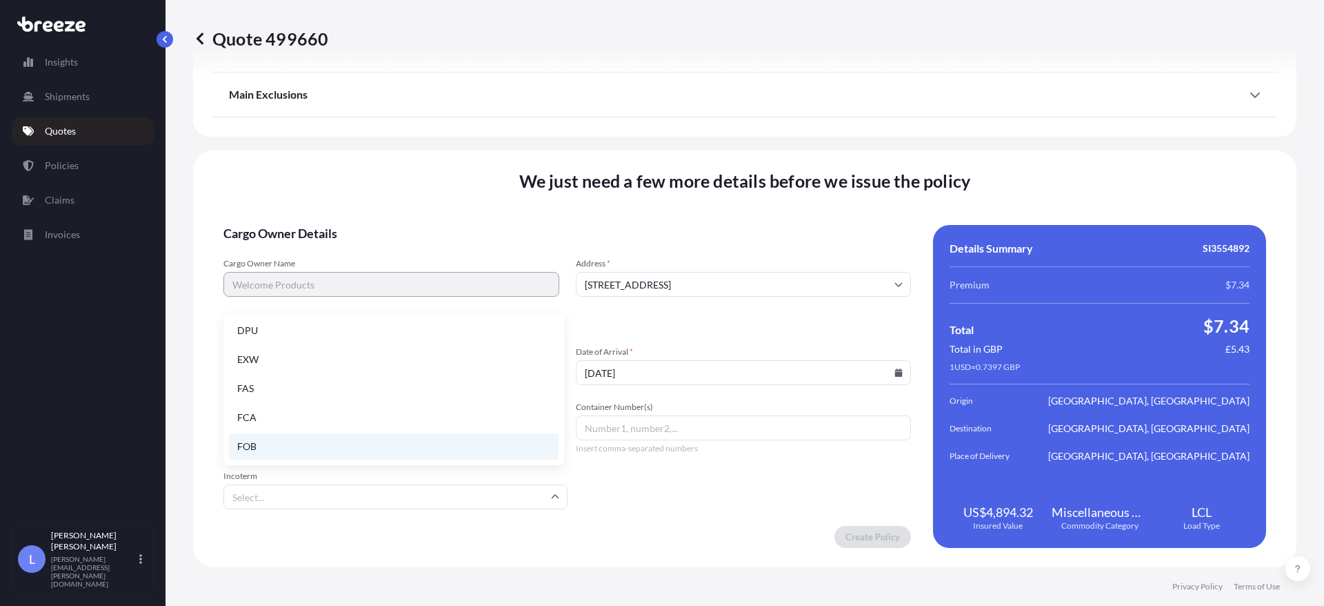
click at [277, 443] on li "FOB" at bounding box center [394, 446] width 330 height 26
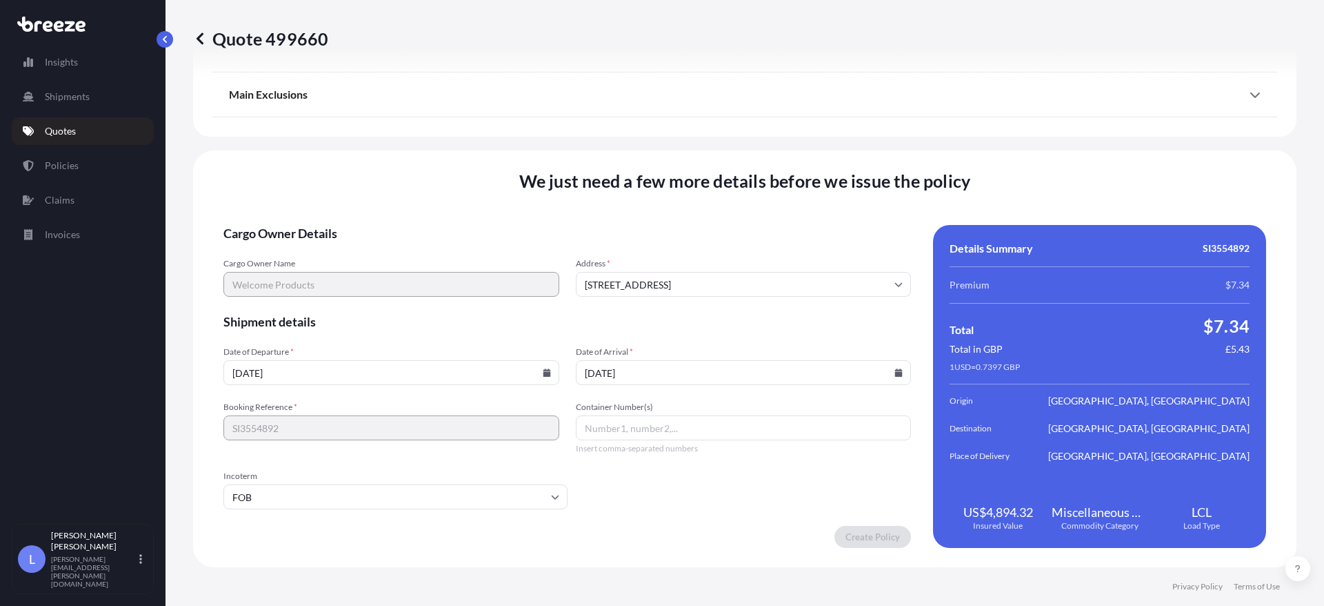
click at [630, 431] on input "Container Number(s)" at bounding box center [744, 427] width 336 height 25
drag, startPoint x: 742, startPoint y: 436, endPoint x: 658, endPoint y: 428, distance: 84.6
click at [658, 428] on input "TTNU8520481gnjjkasnhkl" at bounding box center [744, 427] width 336 height 25
type input "TTNU8520481"
drag, startPoint x: 890, startPoint y: 499, endPoint x: 875, endPoint y: 499, distance: 15.2
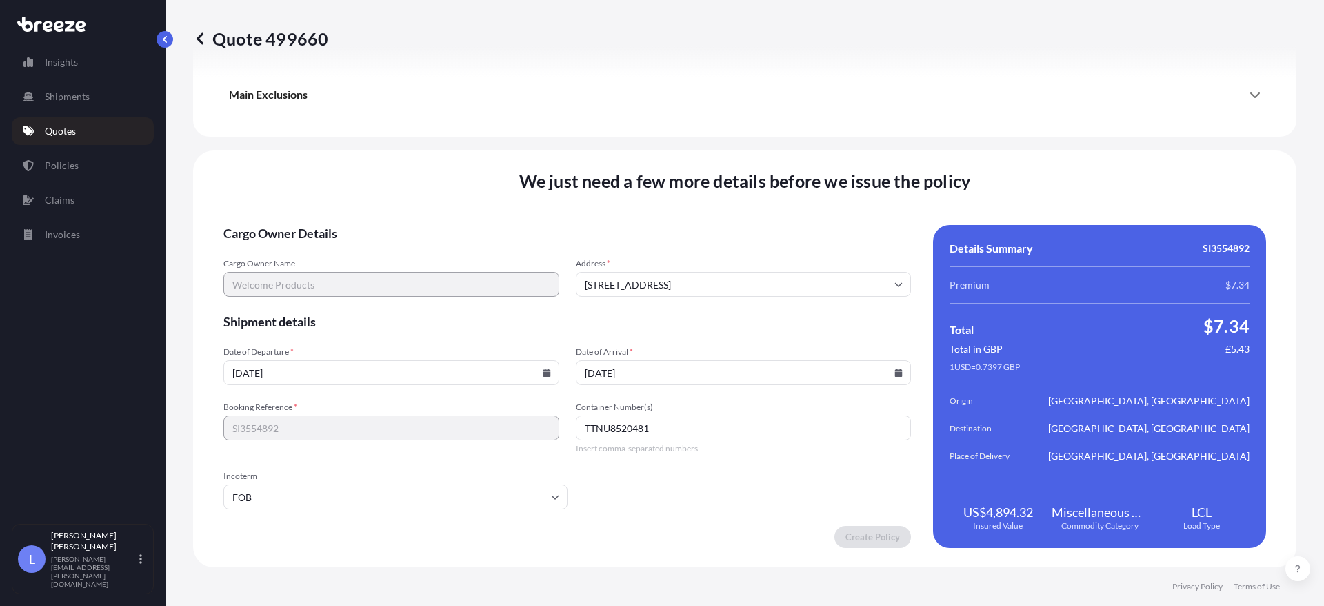
click at [880, 499] on form "Cargo Owner Details Cargo Owner Name Welcome Products Address * [GEOGRAPHIC_DAT…" at bounding box center [567, 386] width 688 height 323
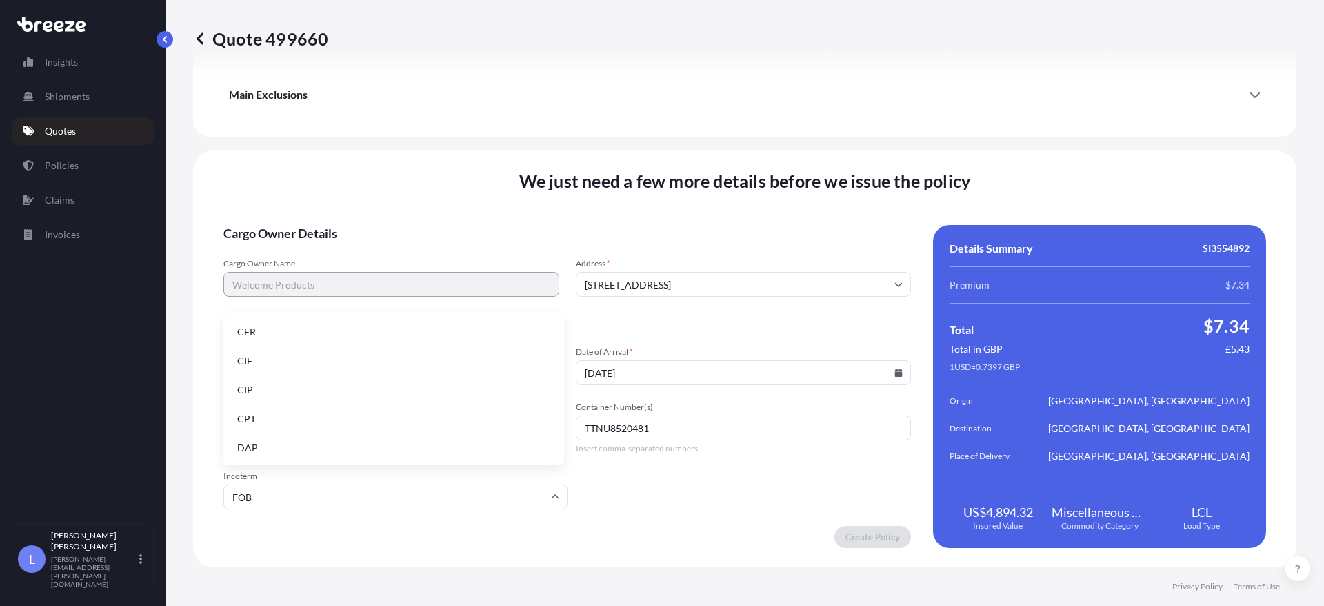
click at [377, 497] on input "FOB" at bounding box center [395, 496] width 344 height 25
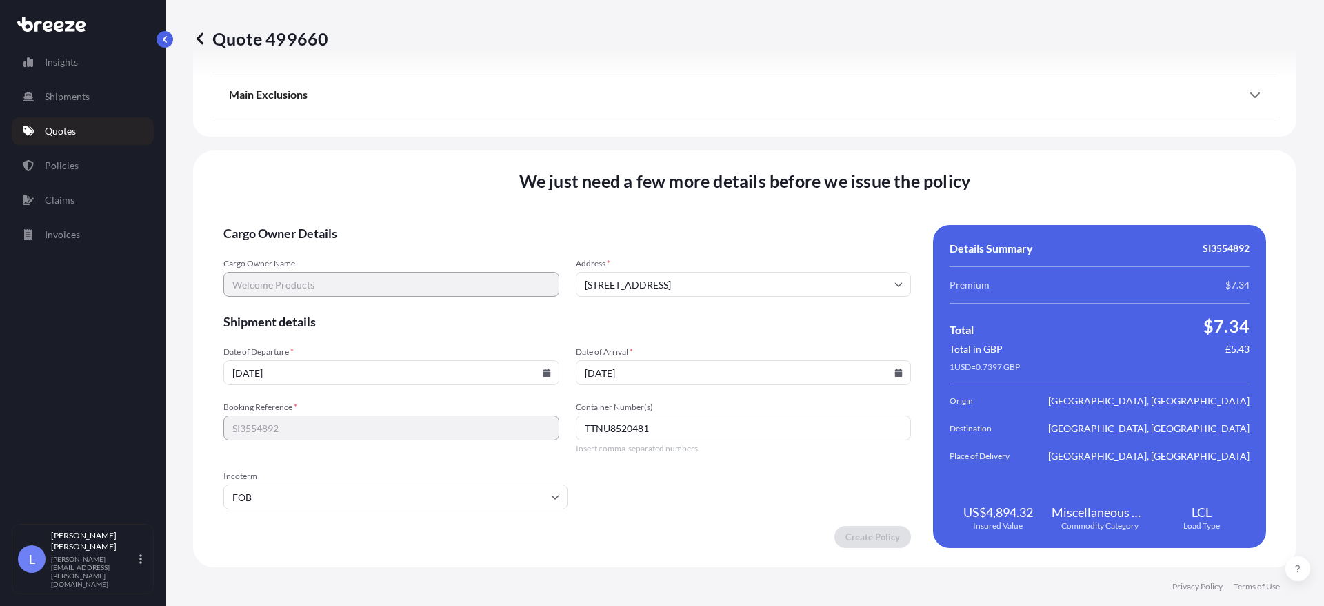
drag, startPoint x: 749, startPoint y: 515, endPoint x: 724, endPoint y: 481, distance: 42.3
click at [744, 513] on form "Cargo Owner Details Cargo Owner Name Welcome Products Address * [GEOGRAPHIC_DAT…" at bounding box center [567, 386] width 688 height 323
click at [683, 364] on input "[DATE]" at bounding box center [744, 372] width 336 height 25
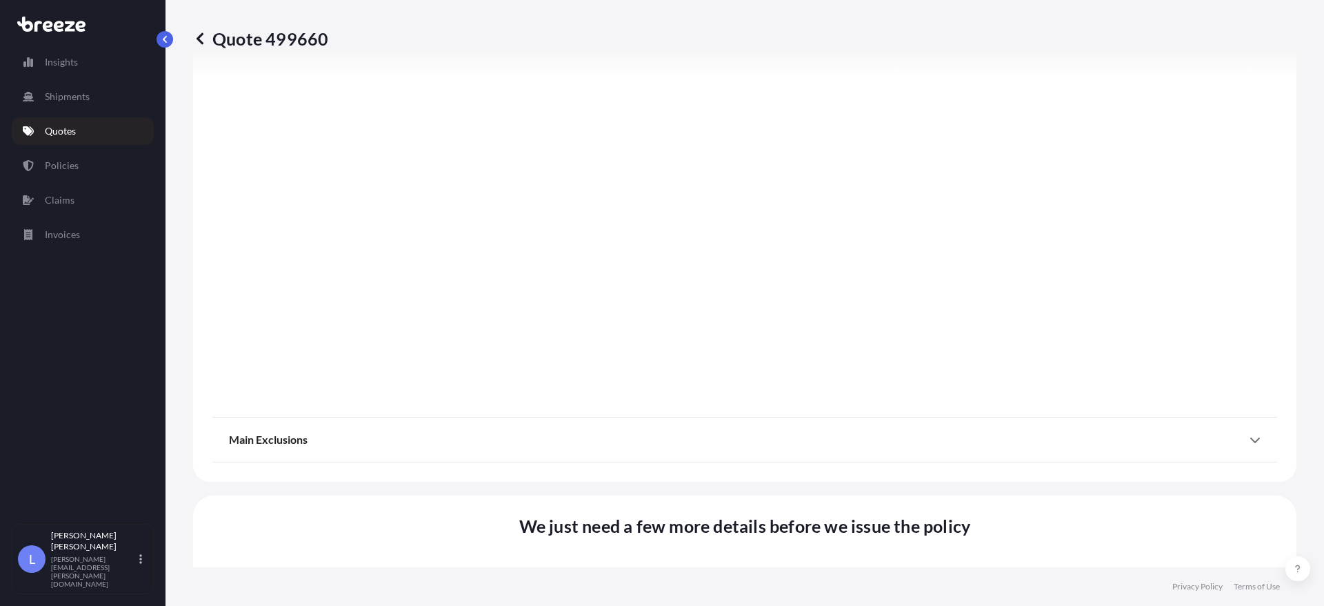
scroll to position [1694, 0]
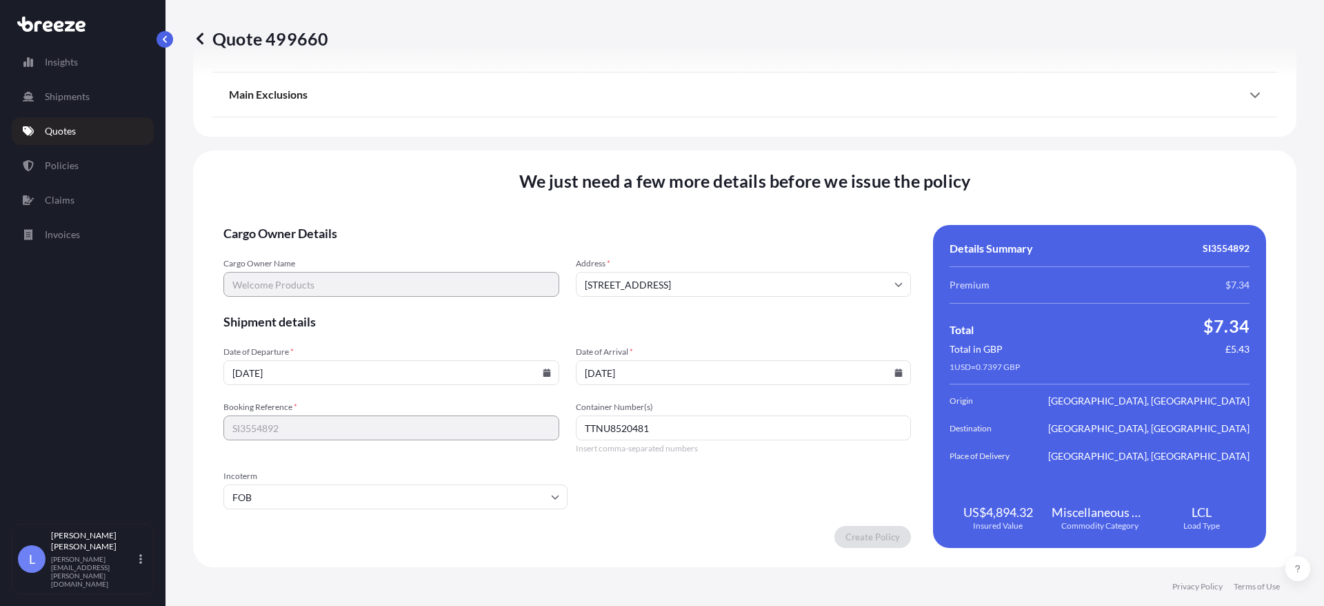
click at [904, 560] on div "We just need a few more details before we issue the policy Cargo Owner Details …" at bounding box center [745, 358] width 1104 height 417
click at [52, 96] on p "Shipments" at bounding box center [67, 97] width 45 height 14
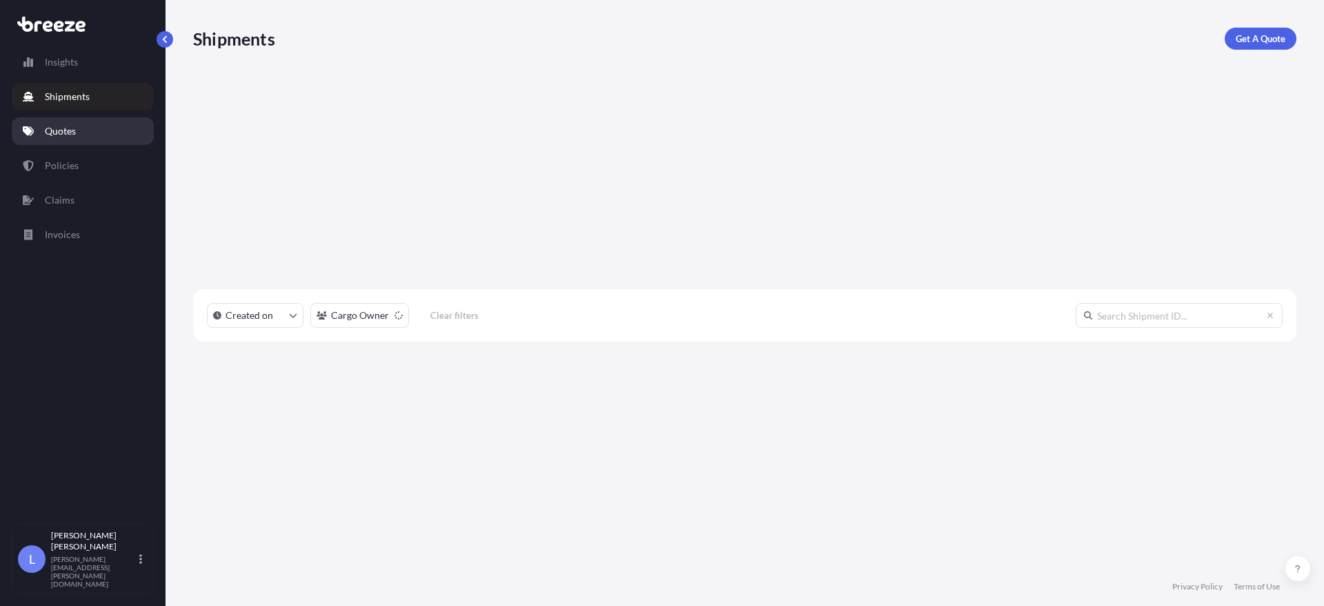
scroll to position [413, 1093]
click at [59, 128] on p "Quotes" at bounding box center [60, 131] width 31 height 14
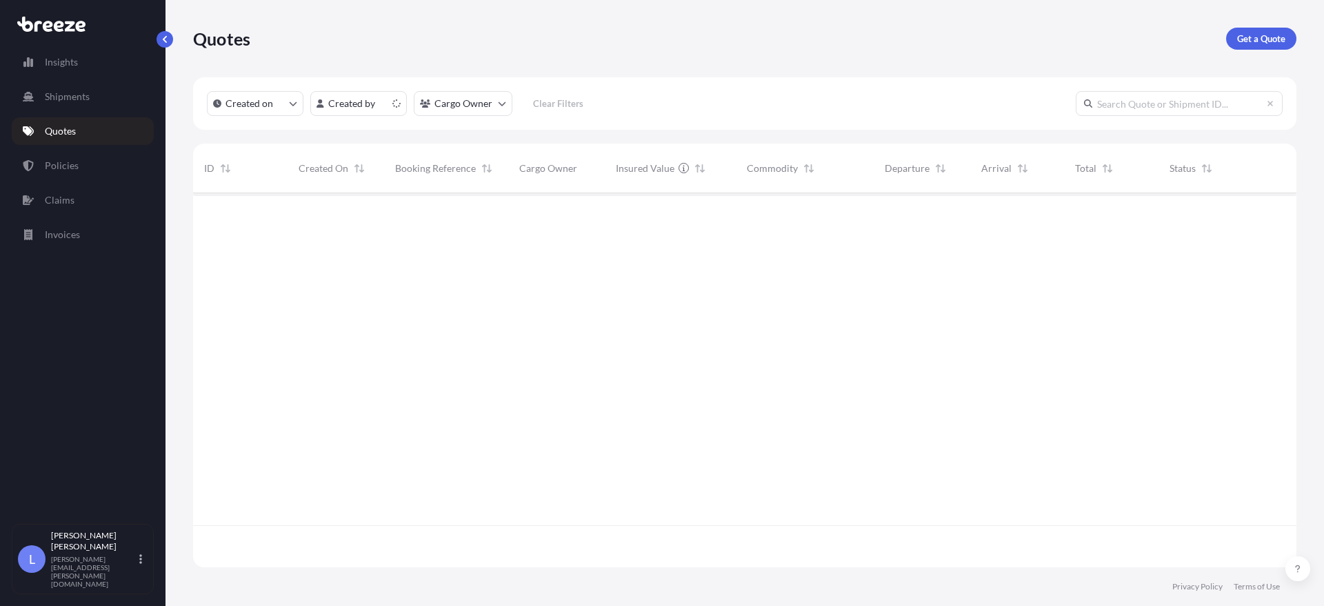
scroll to position [371, 1093]
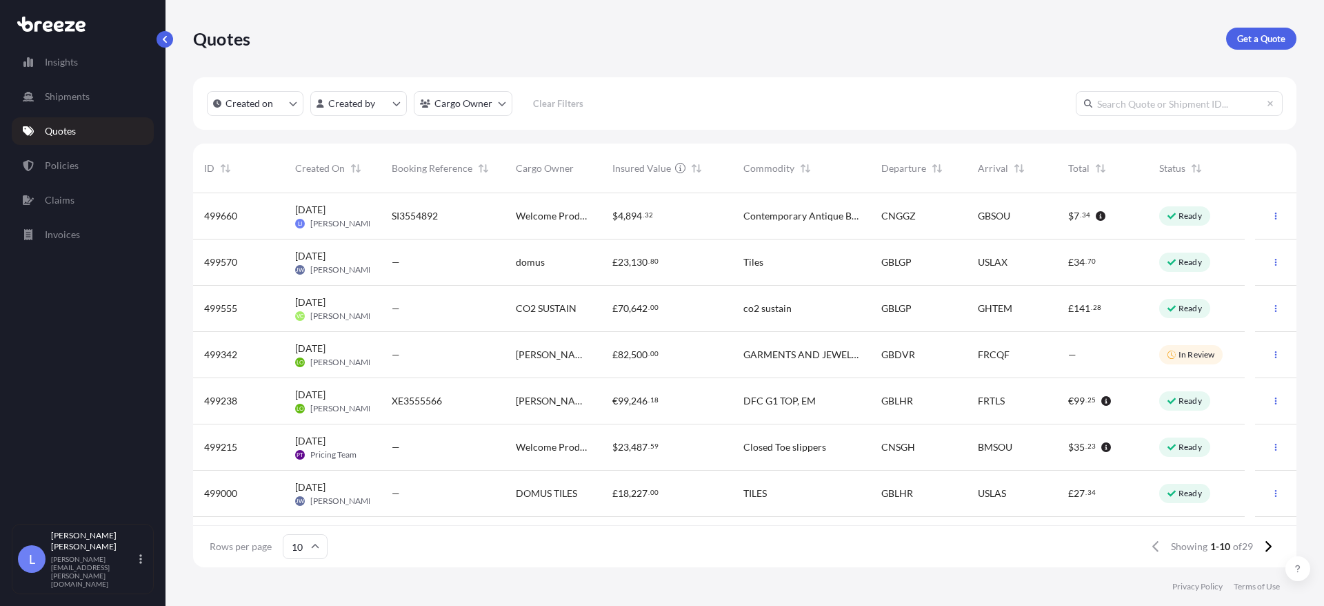
click at [1066, 216] on div "$ 7 . 34" at bounding box center [1102, 216] width 91 height 46
select select "Sea"
select select "Road"
select select "1"
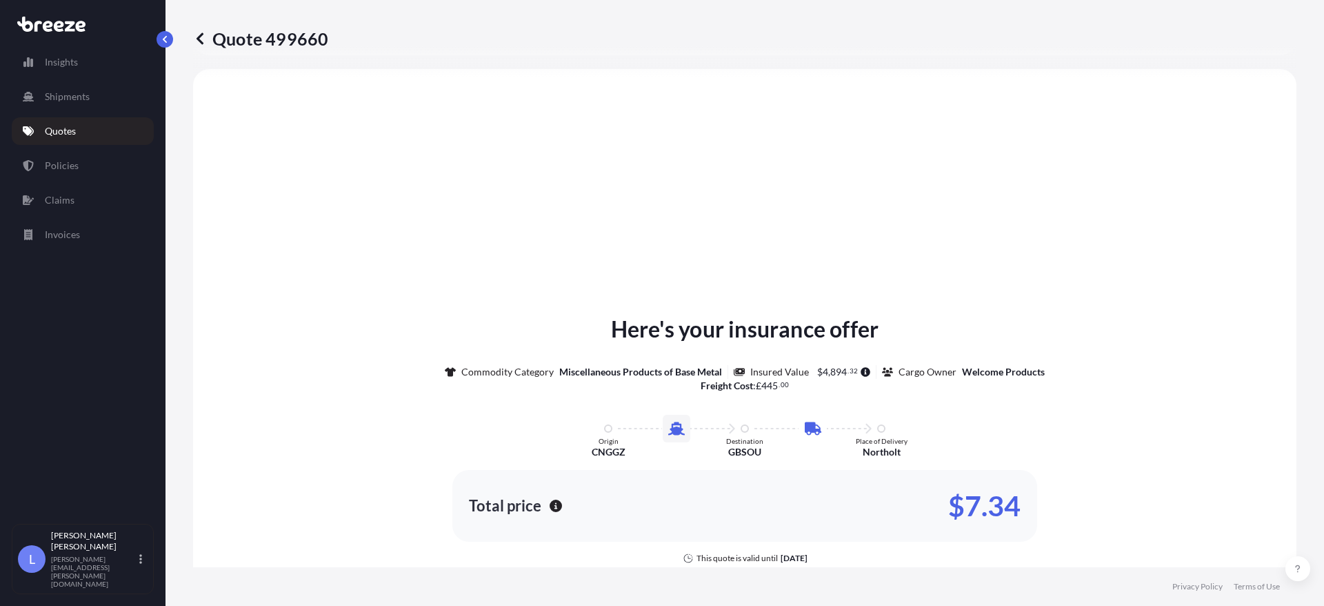
click at [806, 268] on div "Here's your insurance offer Commodity Category Miscellaneous Products of Base M…" at bounding box center [744, 469] width 1065 height 763
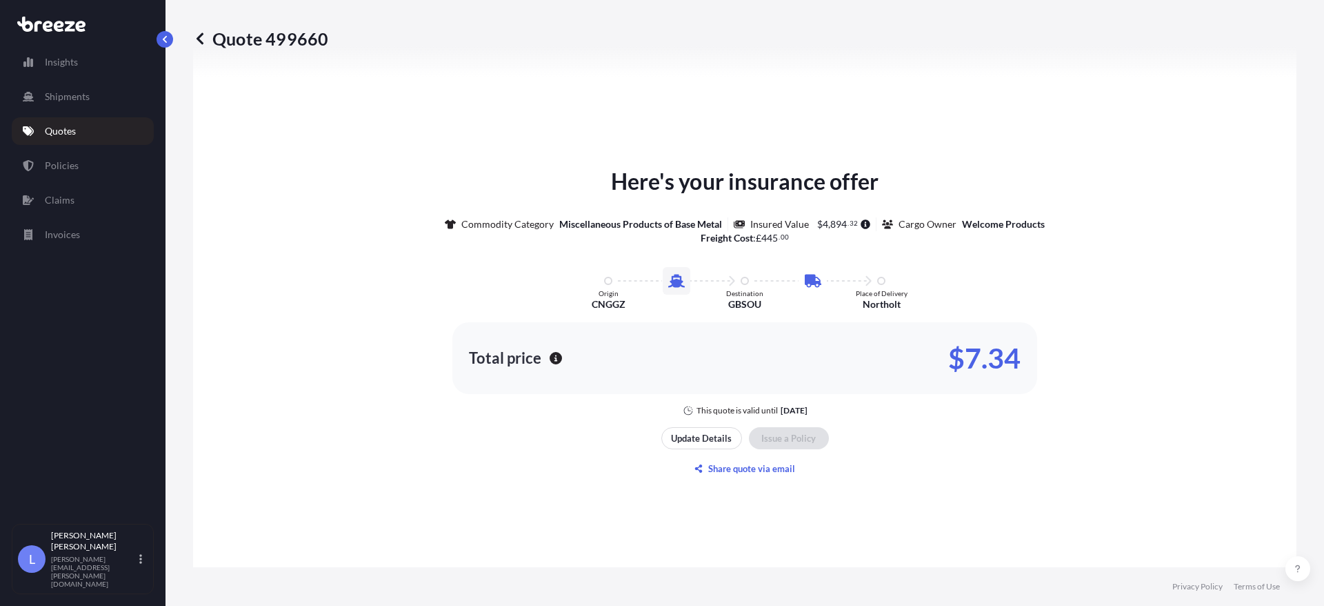
scroll to position [1694, 0]
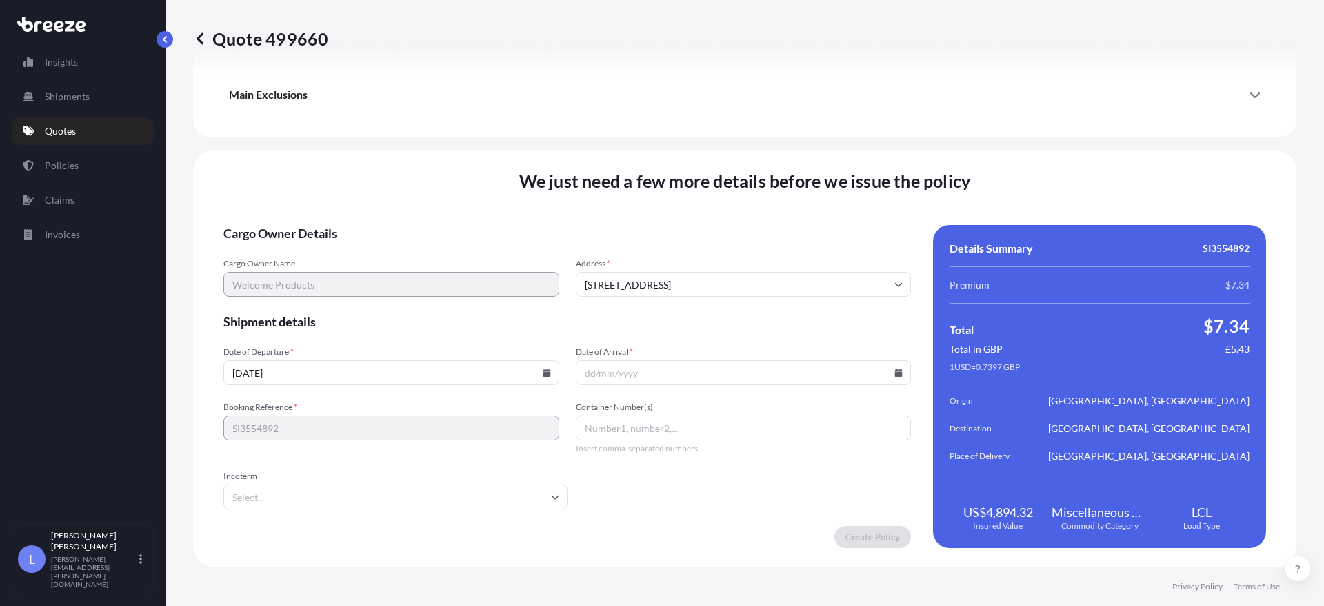
click at [619, 379] on input "Date of Arrival *" at bounding box center [744, 372] width 336 height 25
click at [234, 372] on input "[DATE]" at bounding box center [391, 372] width 336 height 25
click at [243, 372] on input "[DATE]" at bounding box center [391, 372] width 336 height 25
type input "[DATE]"
click at [638, 374] on input "Date of Arrival *" at bounding box center [744, 372] width 336 height 25
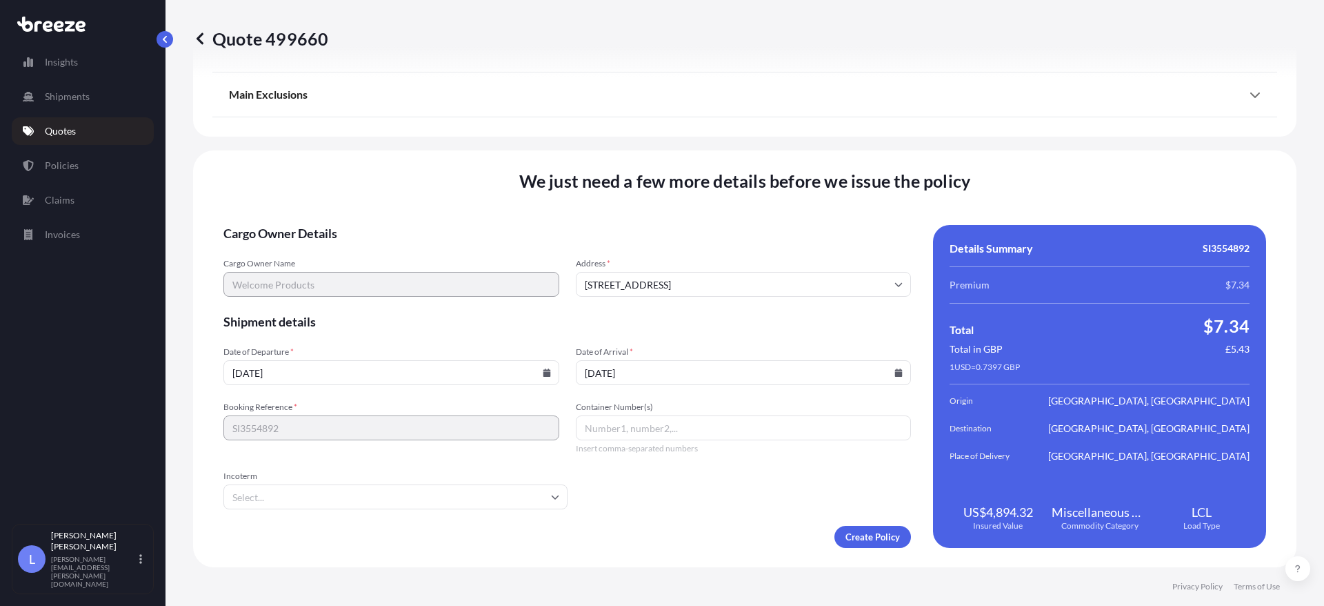
type input "[DATE]"
click at [610, 435] on input "Container Number(s)" at bounding box center [744, 427] width 336 height 25
type input "TTNU8520481"
click at [518, 492] on input "Incoterm" at bounding box center [395, 496] width 344 height 25
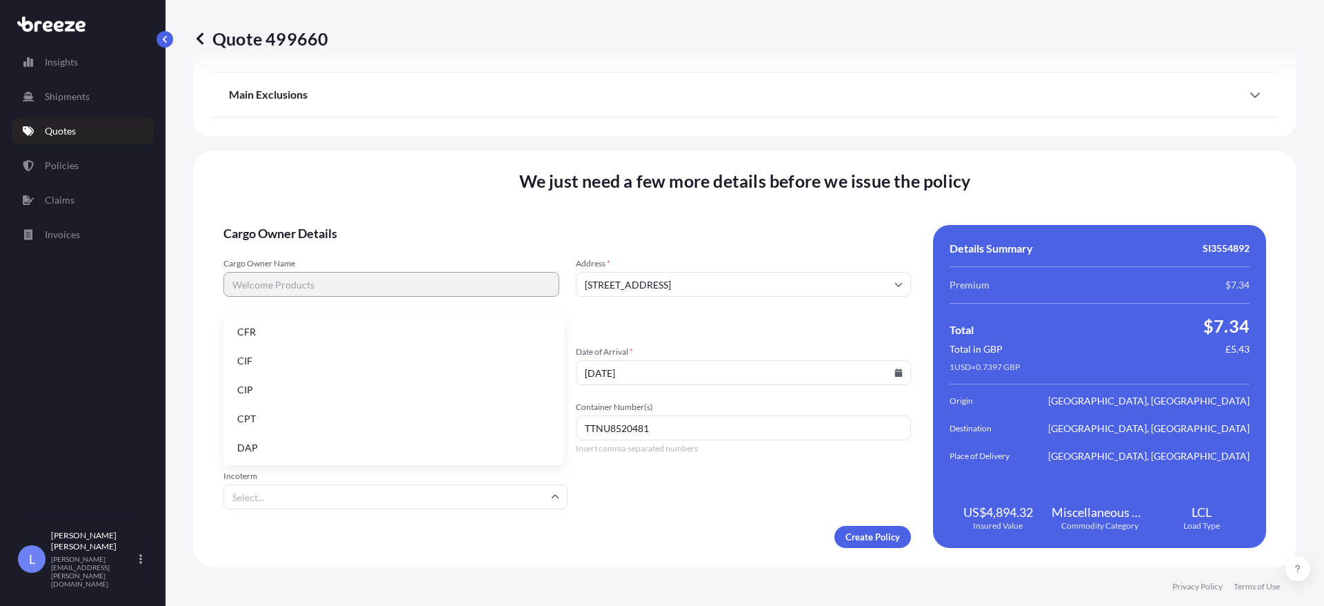
scroll to position [175, 0]
click at [257, 439] on li "FOB" at bounding box center [394, 446] width 330 height 26
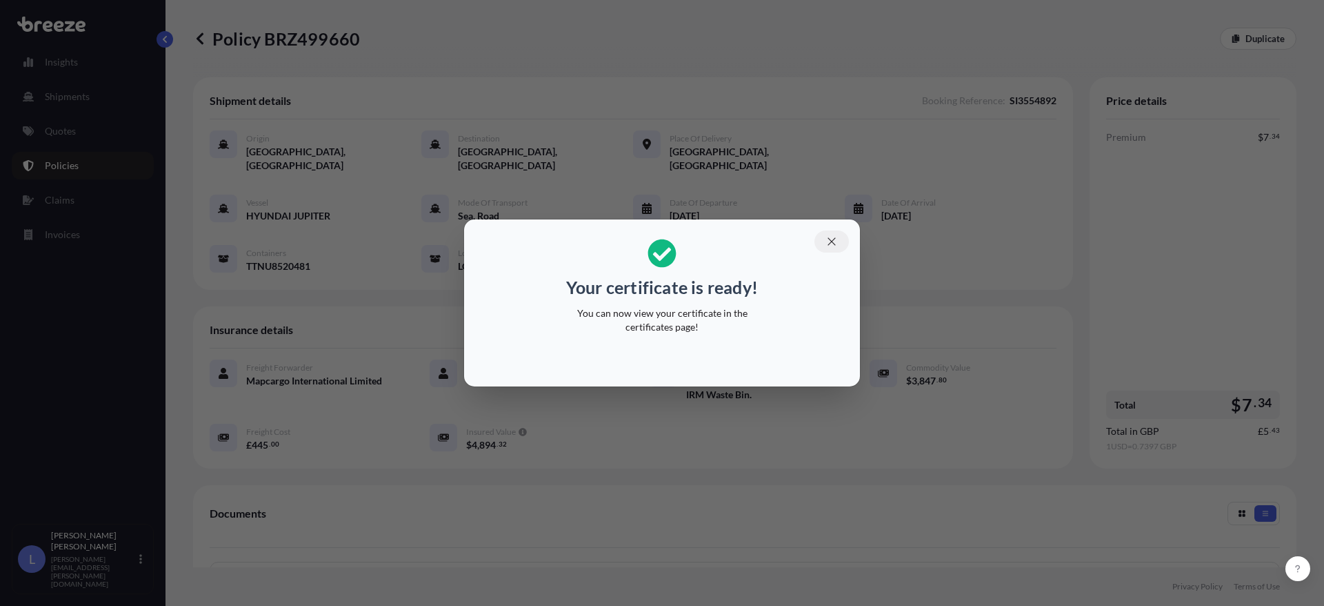
click at [826, 244] on icon "button" at bounding box center [832, 241] width 12 height 12
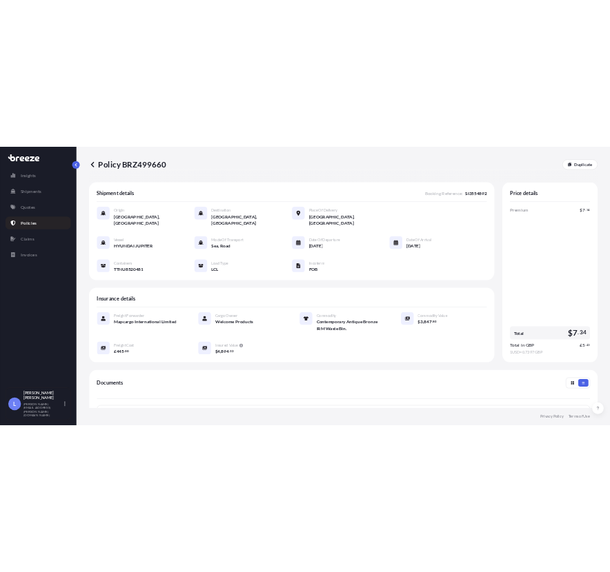
scroll to position [224, 0]
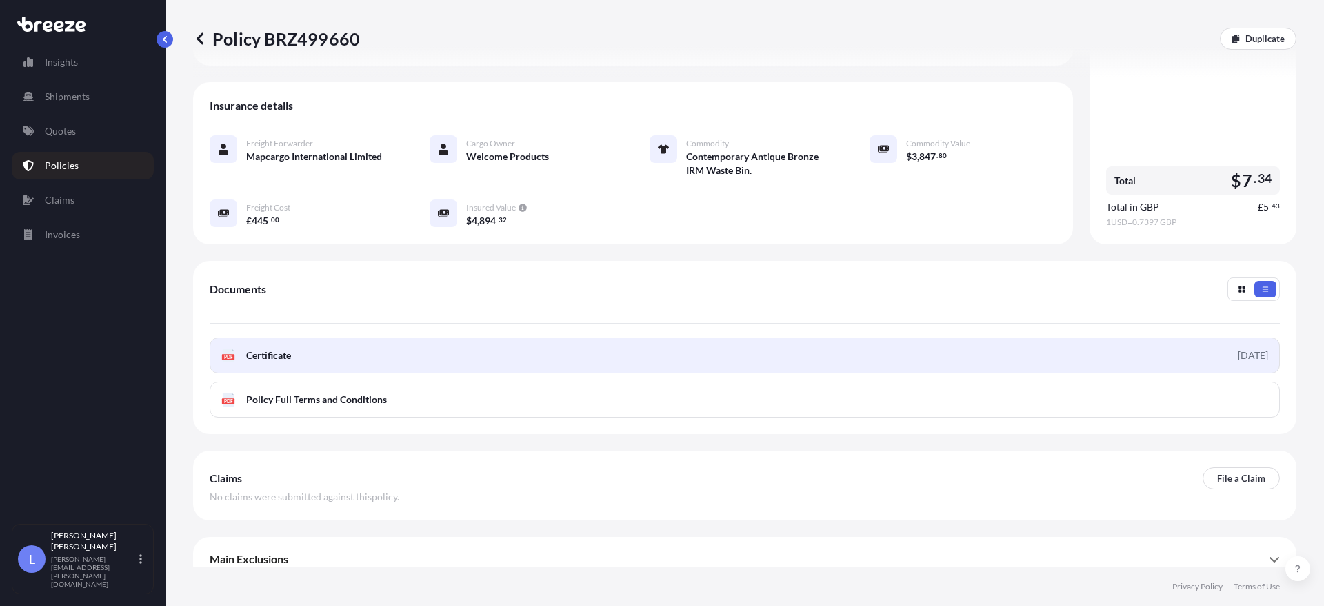
click at [280, 350] on link "PDF Certificate [DATE]" at bounding box center [745, 355] width 1070 height 36
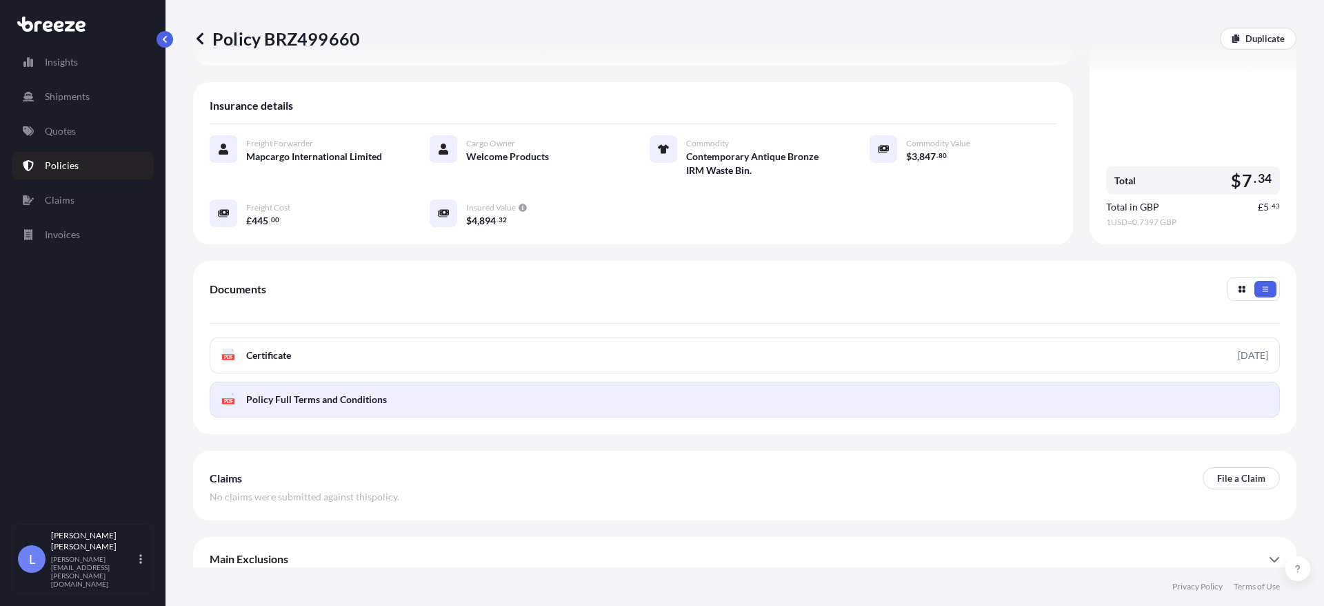
click at [379, 392] on span "Policy Full Terms and Conditions" at bounding box center [316, 399] width 141 height 14
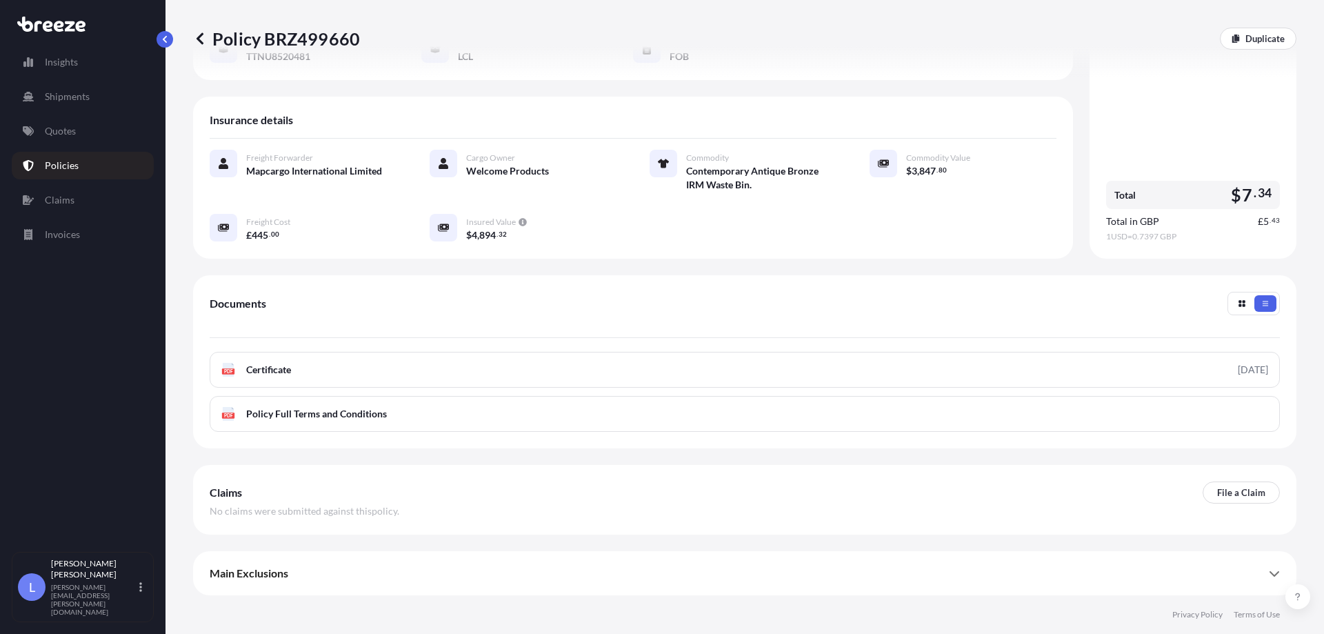
scroll to position [196, 0]
